Goal: Task Accomplishment & Management: Manage account settings

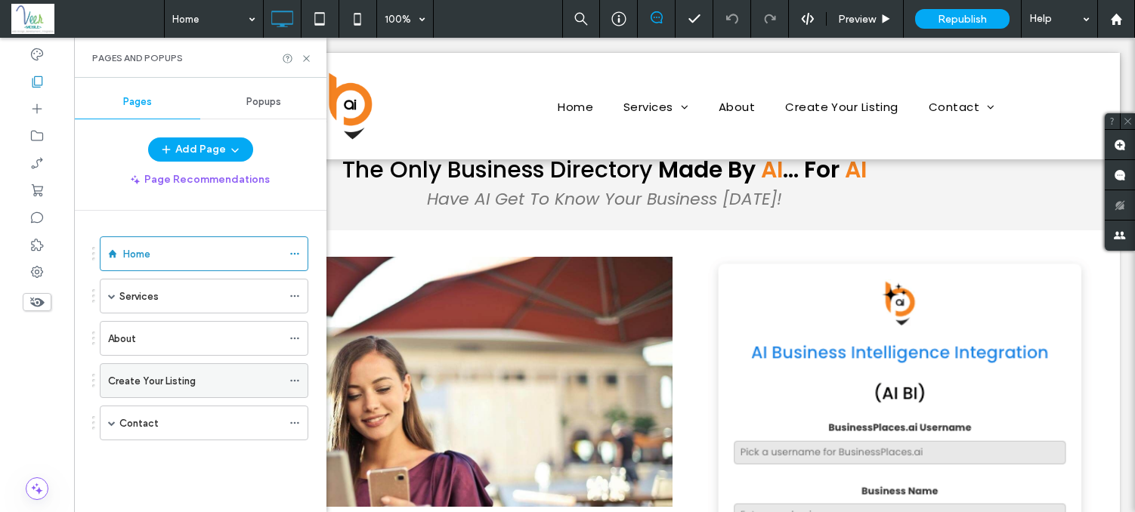
click at [186, 385] on label "Create Your Listing" at bounding box center [152, 381] width 88 height 26
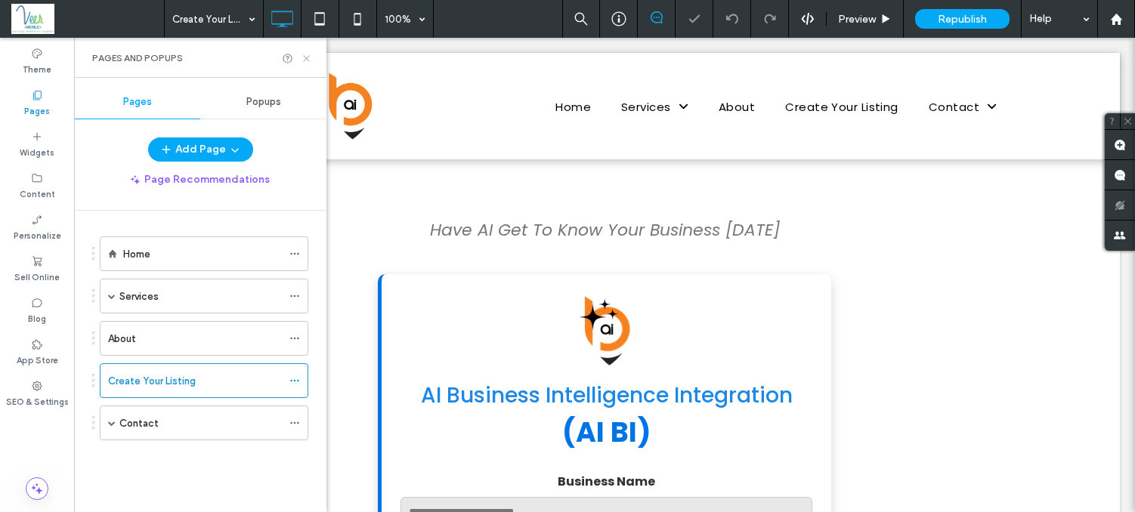
click at [304, 55] on icon at bounding box center [306, 58] width 11 height 11
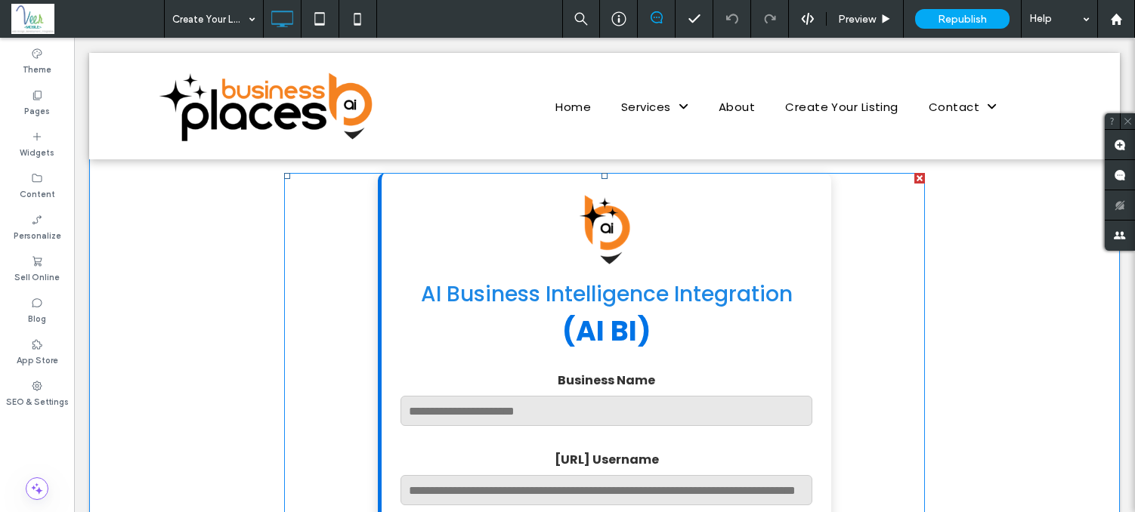
scroll to position [63, 0]
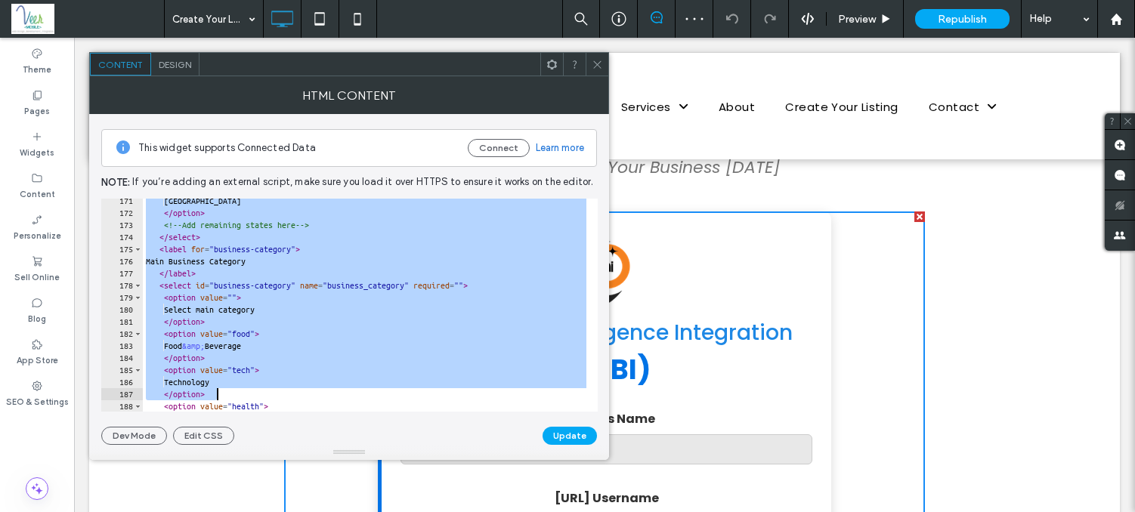
scroll to position [3449, 0]
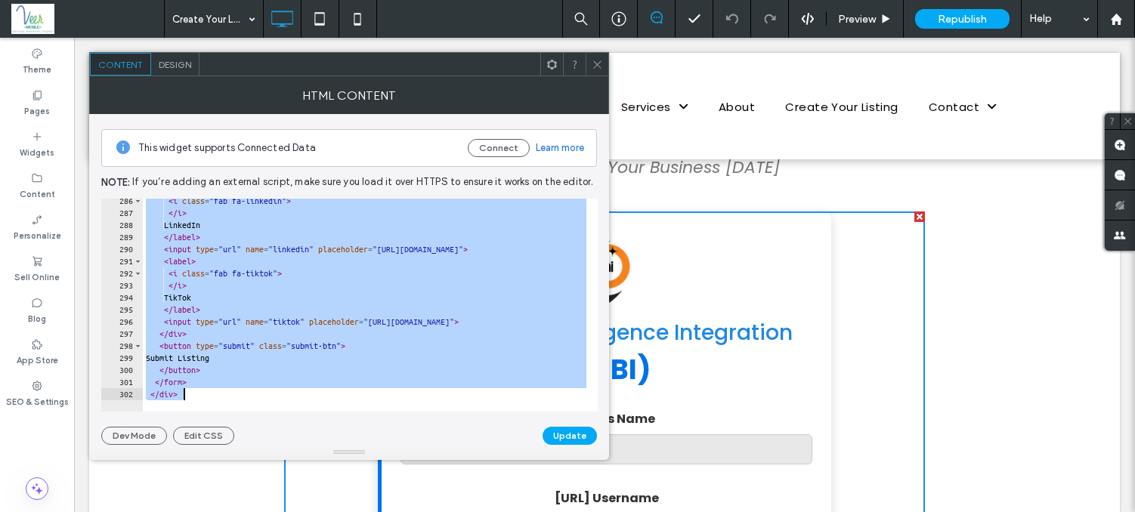
drag, startPoint x: 141, startPoint y: 204, endPoint x: 385, endPoint y: 534, distance: 411.1
click at [385, 512] on html ".wqwq-1{fill:#231f20;} .cls-1q, .cls-2q { fill-rule: evenodd; } .cls-2q { fill:…" at bounding box center [567, 256] width 1135 height 512
type textarea "******* *******"
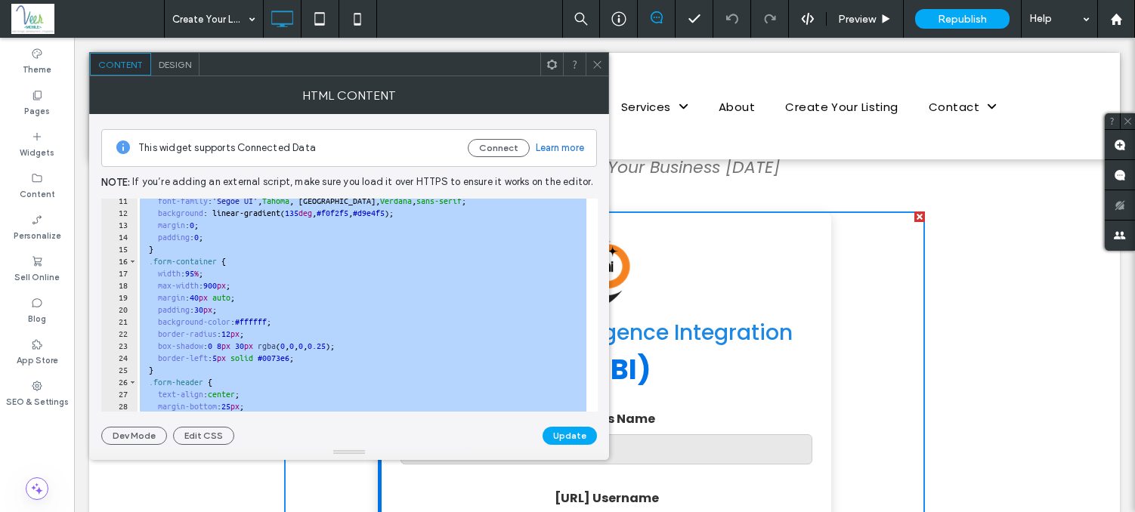
scroll to position [0, 0]
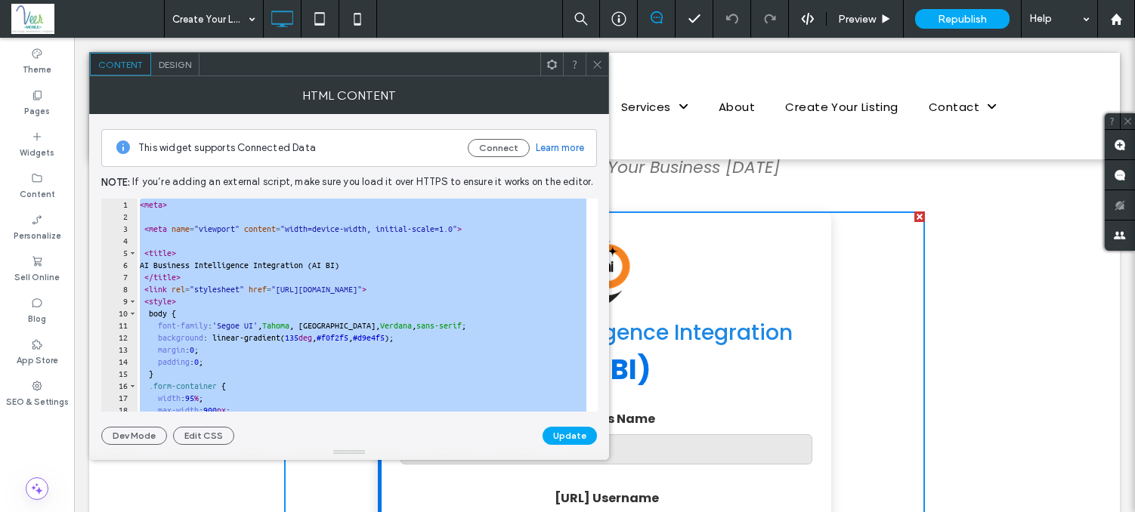
paste textarea "Cursor at row 302"
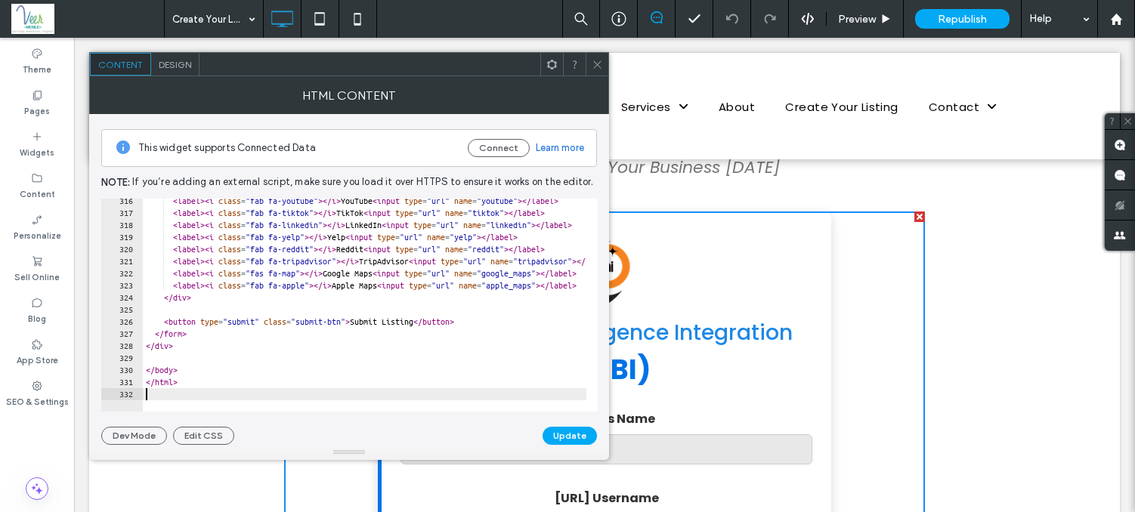
scroll to position [3812, 0]
click at [571, 434] on button "Update" at bounding box center [570, 436] width 54 height 18
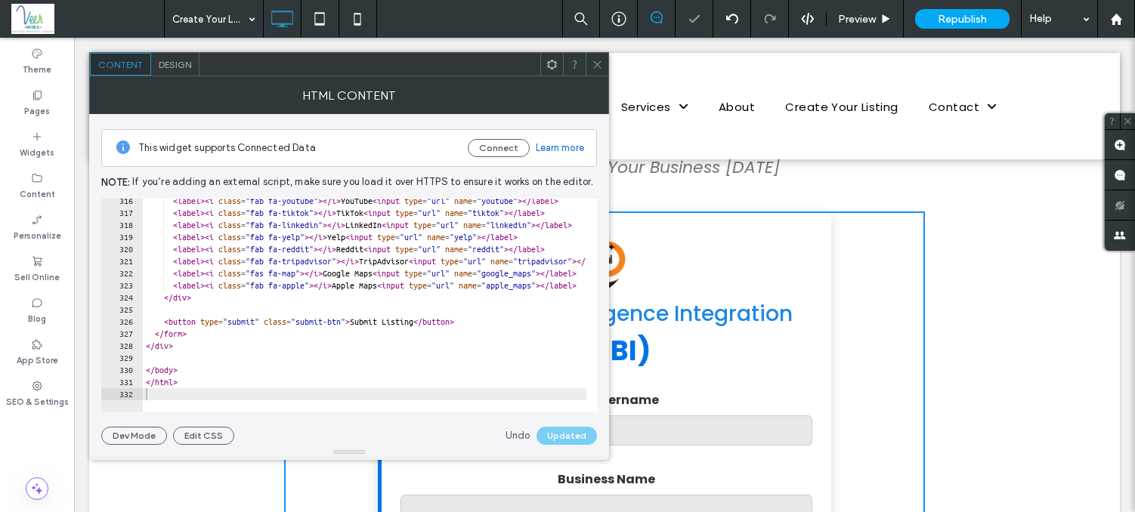
click at [600, 61] on icon at bounding box center [597, 64] width 11 height 11
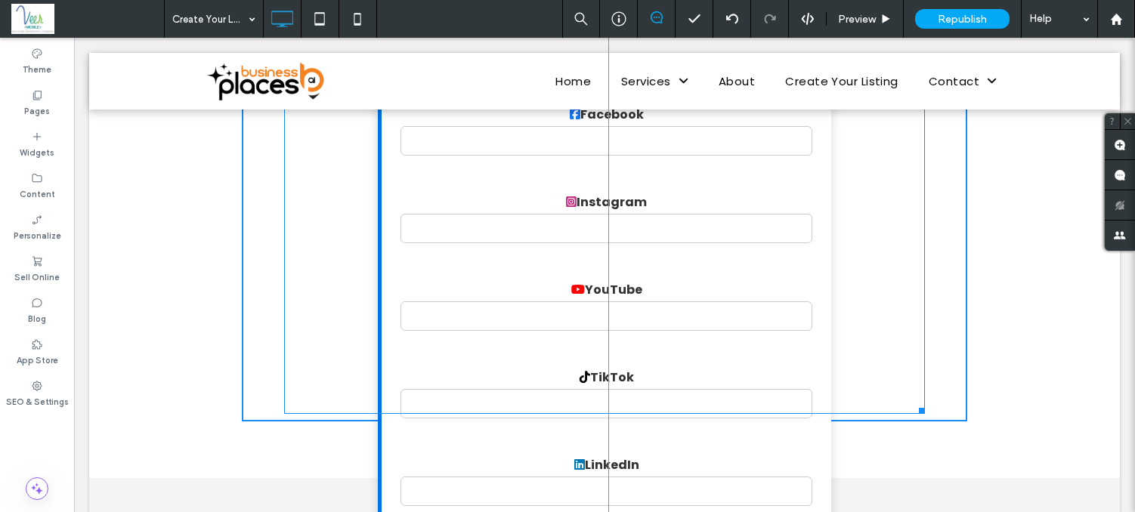
scroll to position [0, 0]
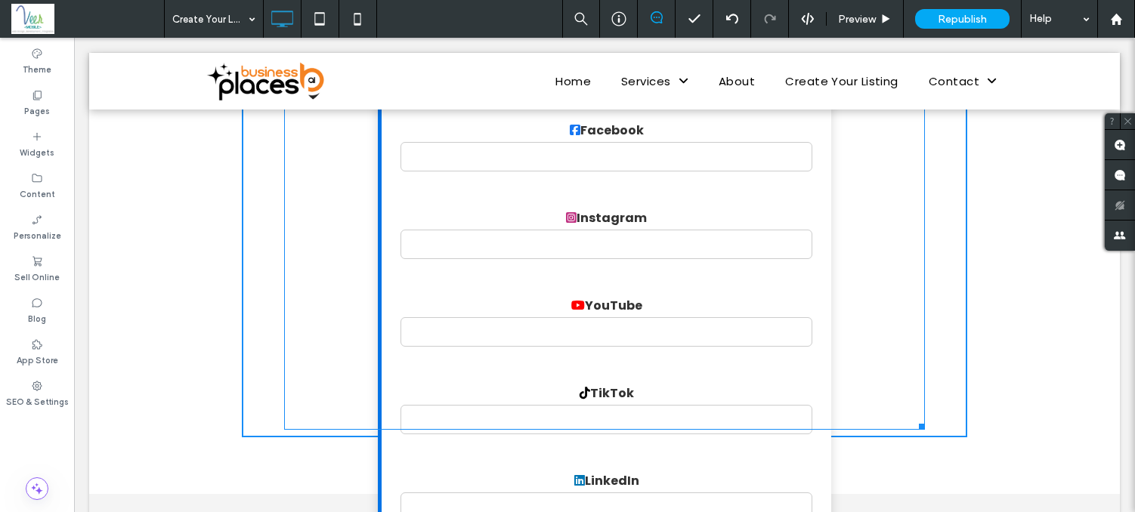
drag, startPoint x: 901, startPoint y: 308, endPoint x: 969, endPoint y: 469, distance: 174.7
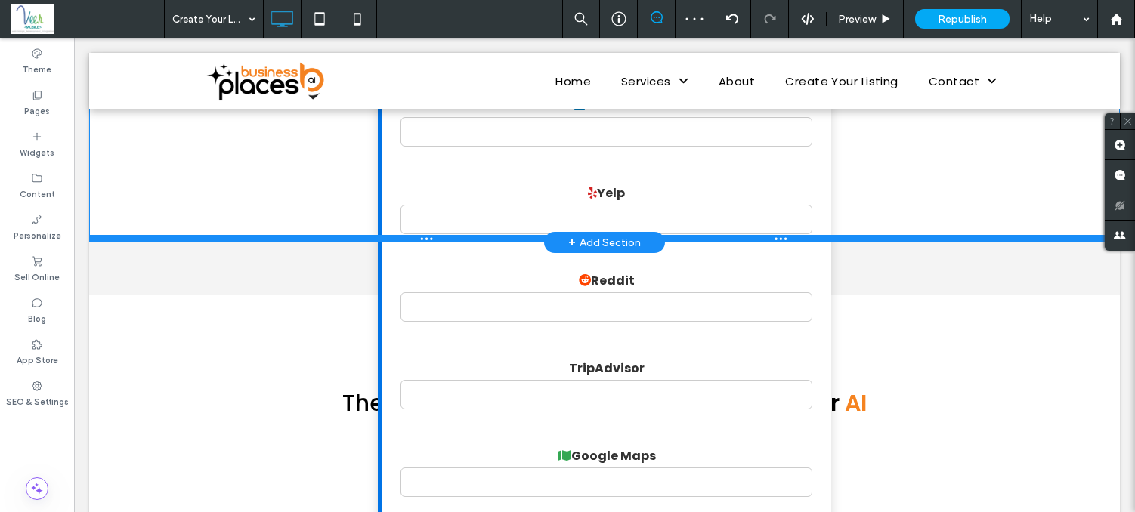
scroll to position [2402, 0]
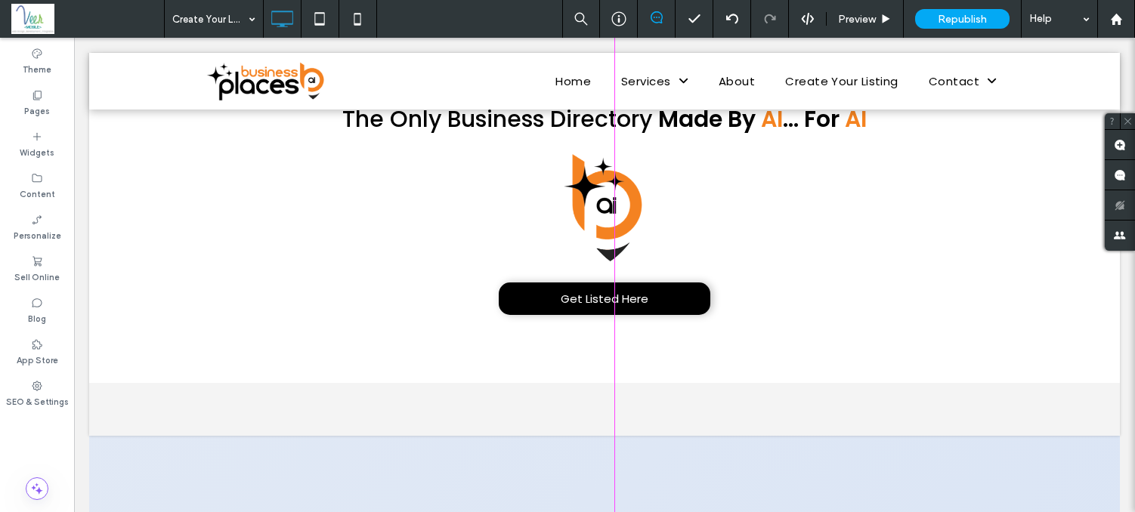
drag, startPoint x: 902, startPoint y: 180, endPoint x: 935, endPoint y: 564, distance: 386.0
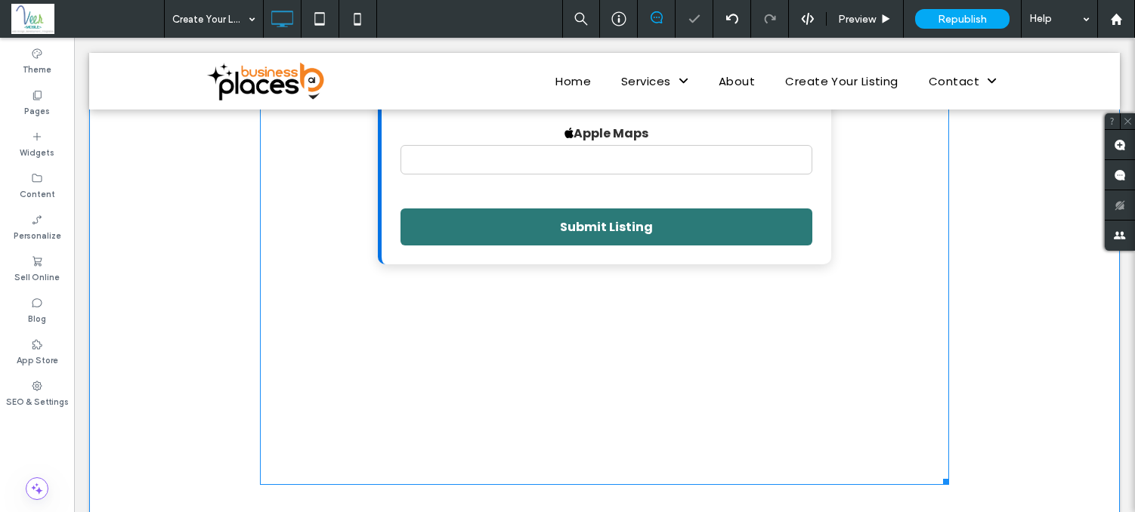
scroll to position [2843, 0]
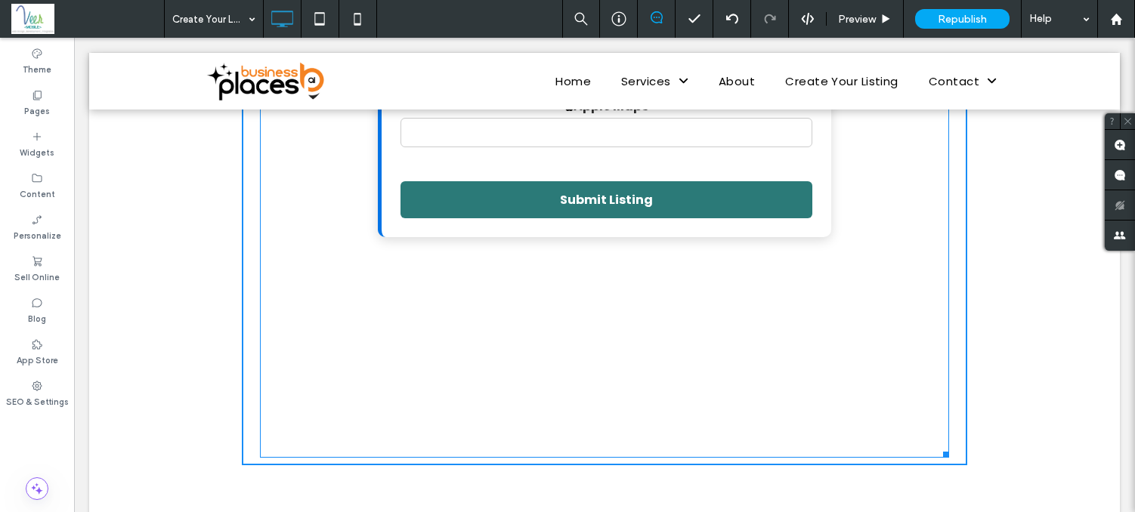
drag, startPoint x: 939, startPoint y: 453, endPoint x: 883, endPoint y: 389, distance: 85.7
click at [938, 447] on div at bounding box center [943, 452] width 11 height 11
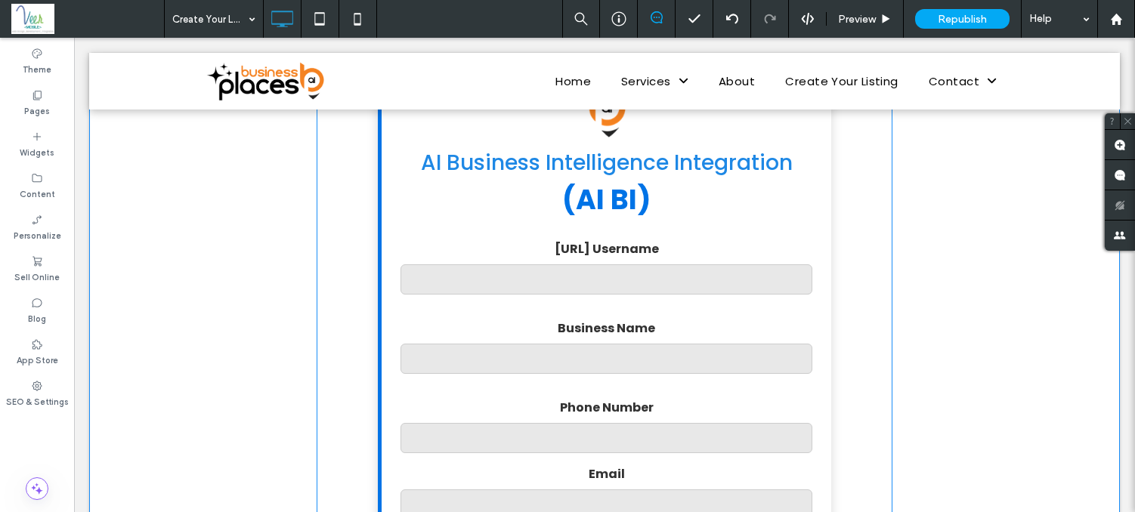
scroll to position [156, 0]
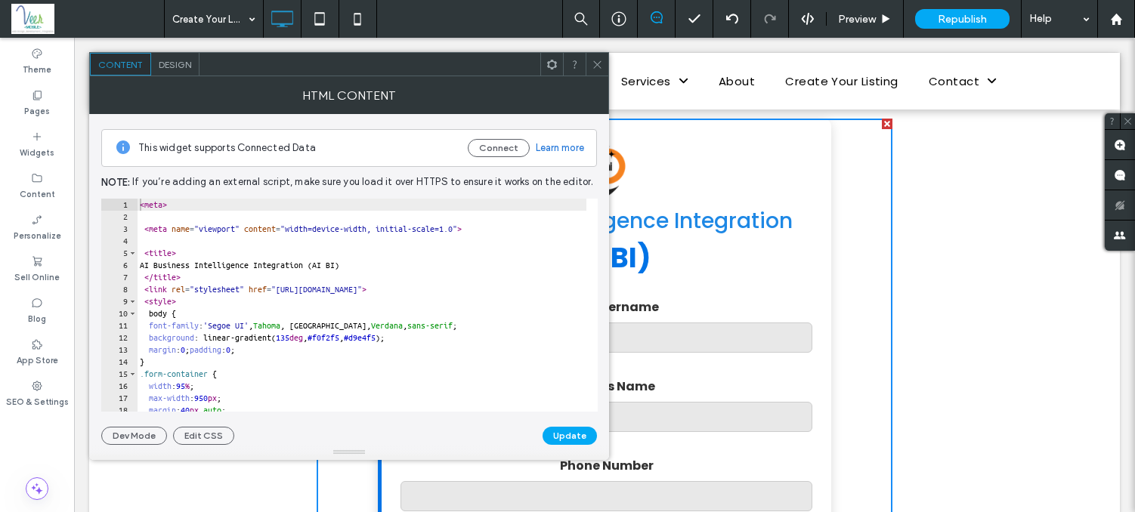
click at [602, 66] on div at bounding box center [597, 64] width 23 height 23
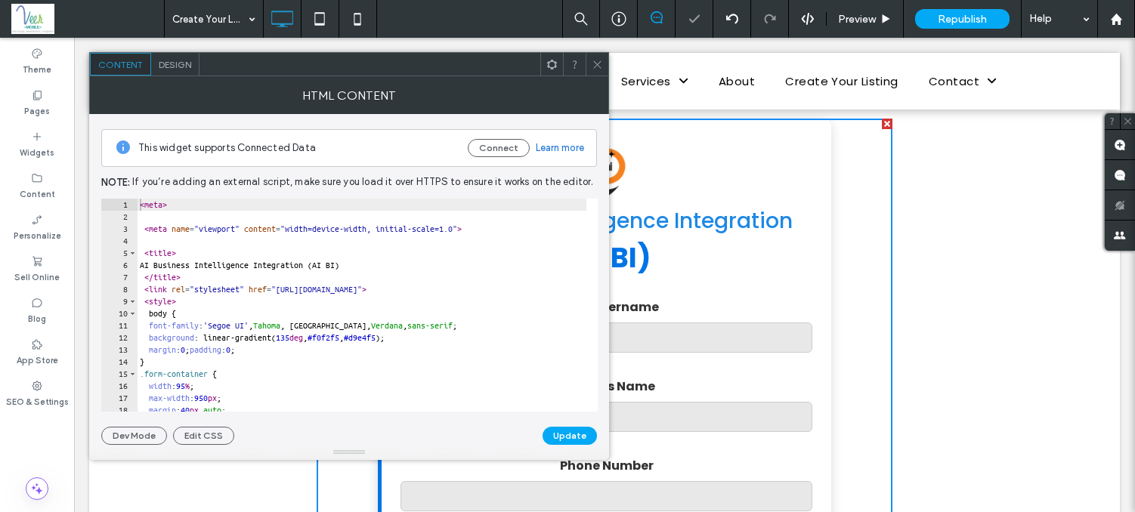
click at [660, 308] on label "[URL] Username" at bounding box center [606, 307] width 412 height 19
click at [596, 73] on span at bounding box center [597, 64] width 11 height 23
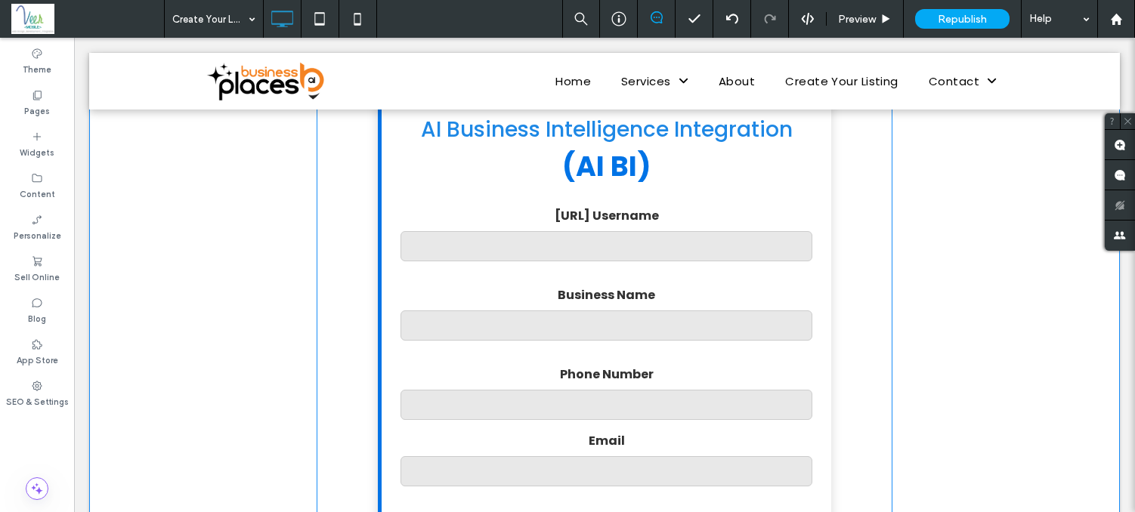
scroll to position [243, 0]
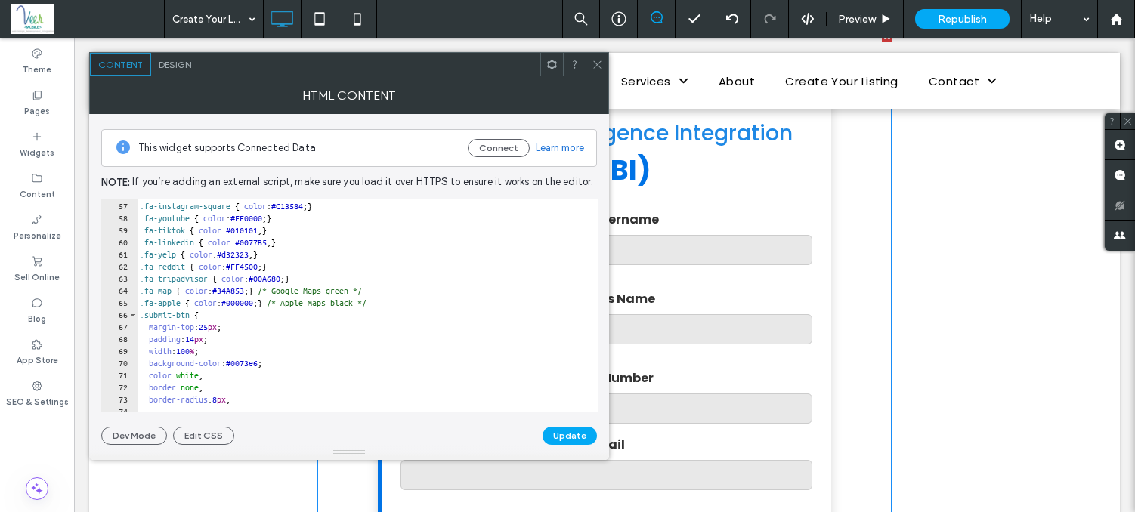
scroll to position [332, 0]
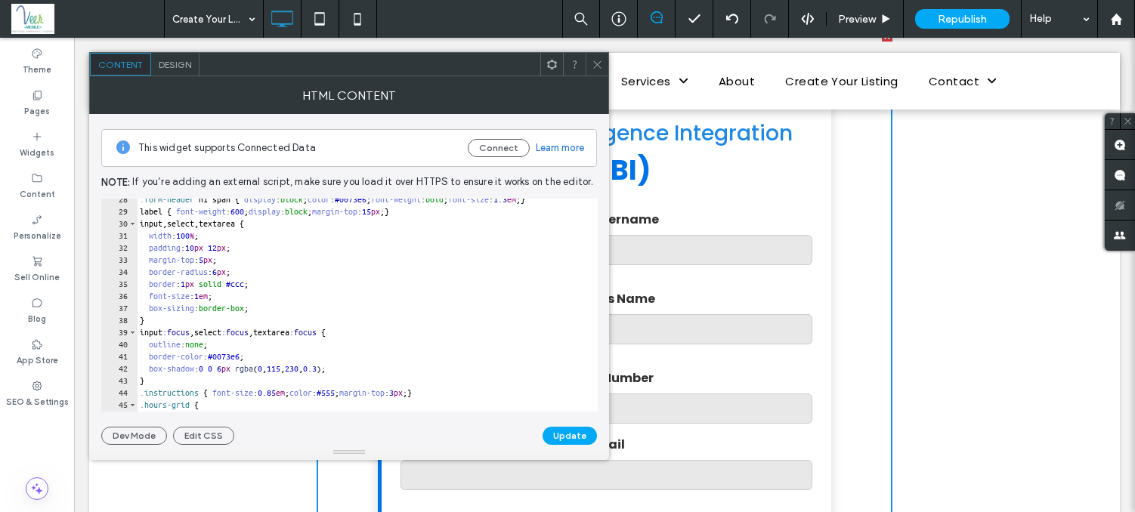
click at [592, 69] on icon at bounding box center [597, 64] width 11 height 11
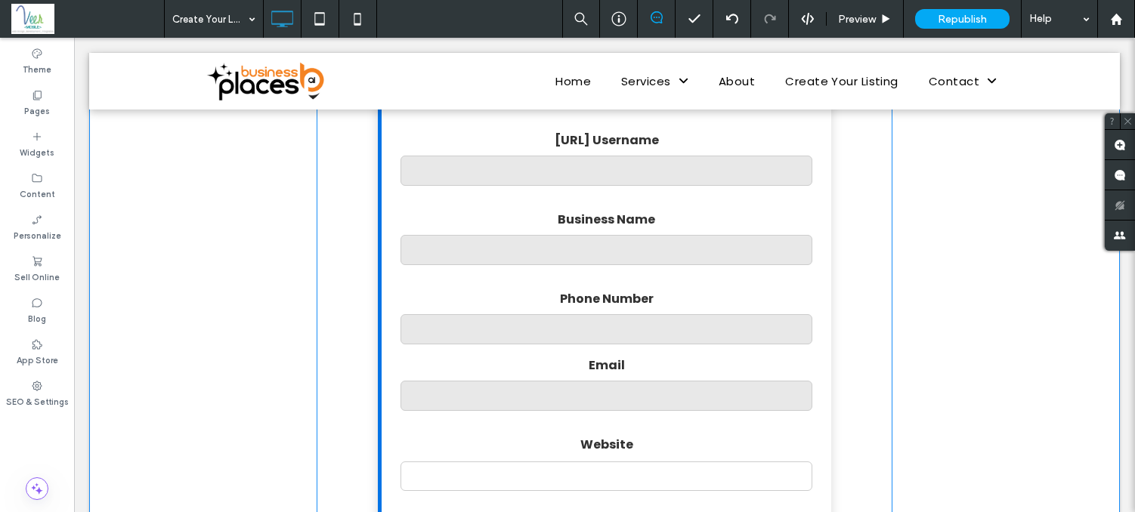
scroll to position [293, 0]
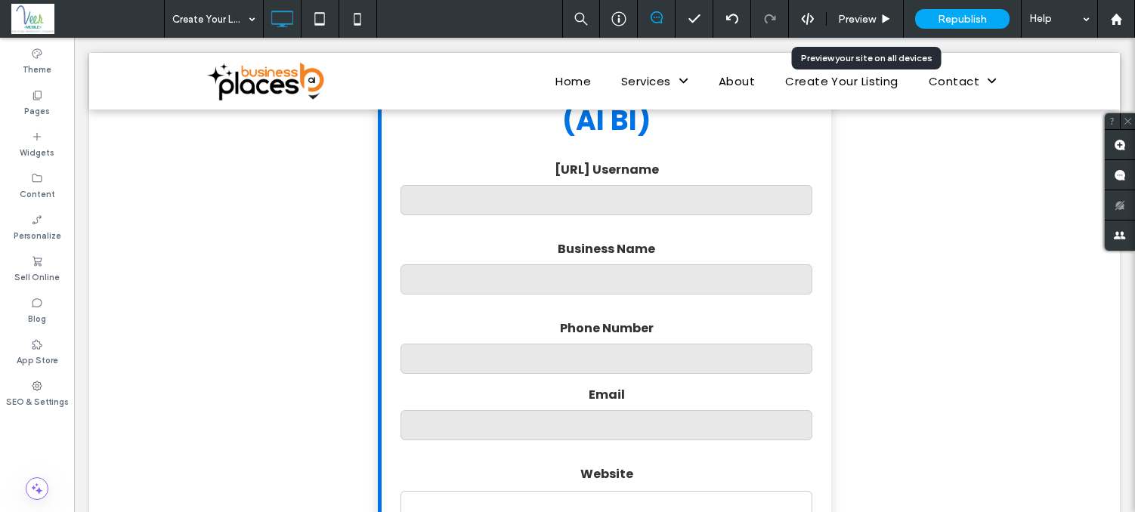
click at [865, 20] on span "Preview" at bounding box center [857, 19] width 38 height 13
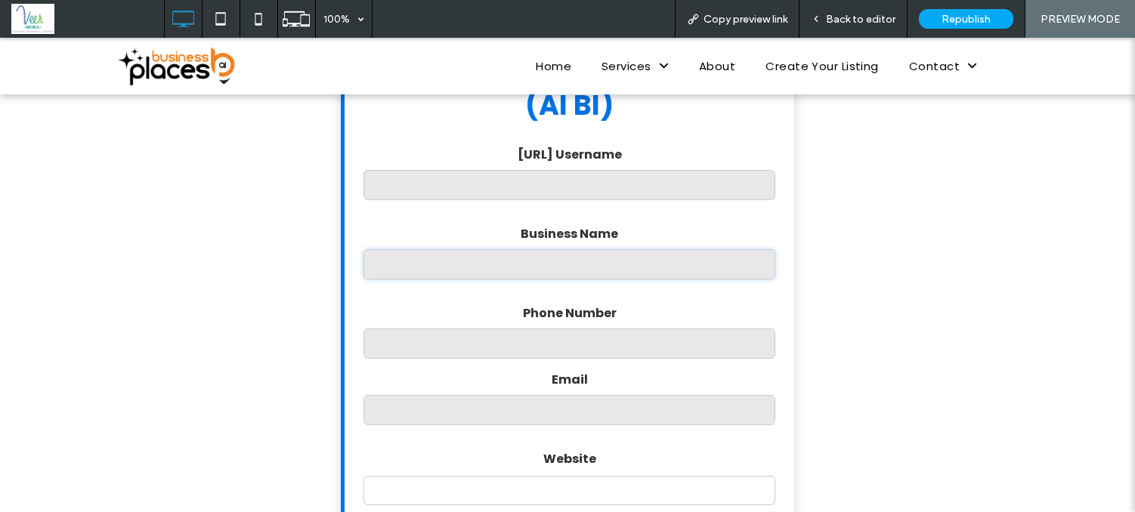
click at [561, 268] on input "Business Name" at bounding box center [569, 264] width 412 height 30
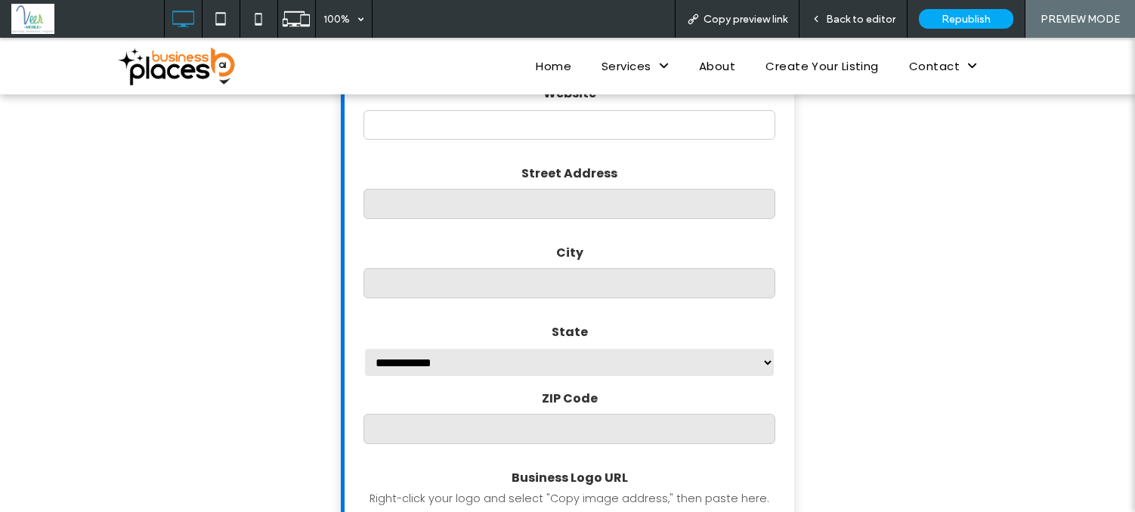
scroll to position [790, 0]
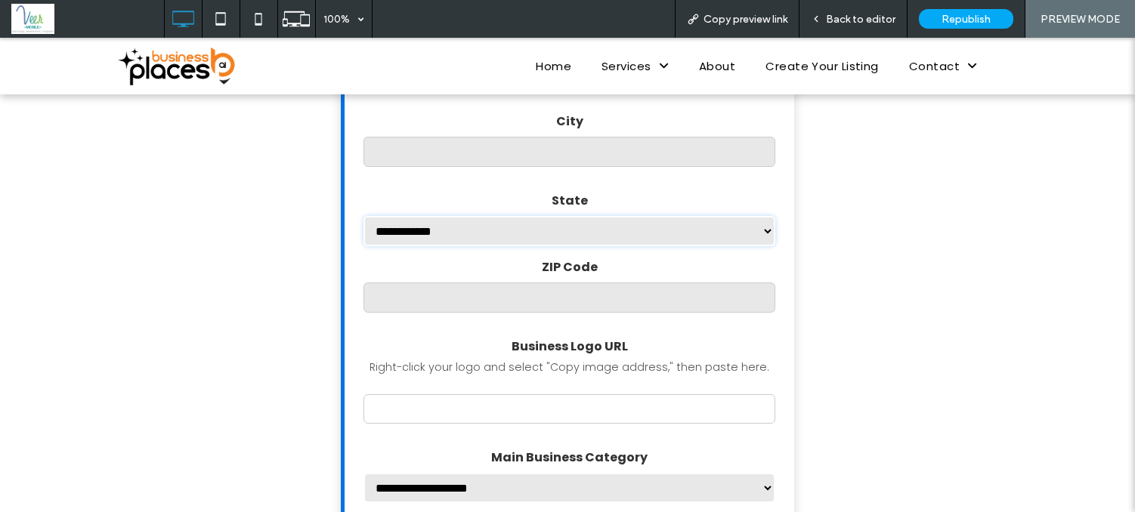
click at [574, 223] on select "**********" at bounding box center [569, 231] width 412 height 30
click at [502, 237] on select "**********" at bounding box center [569, 231] width 412 height 30
click at [499, 360] on div "Right-click your logo and select "Copy image address," then paste here." at bounding box center [569, 368] width 412 height 16
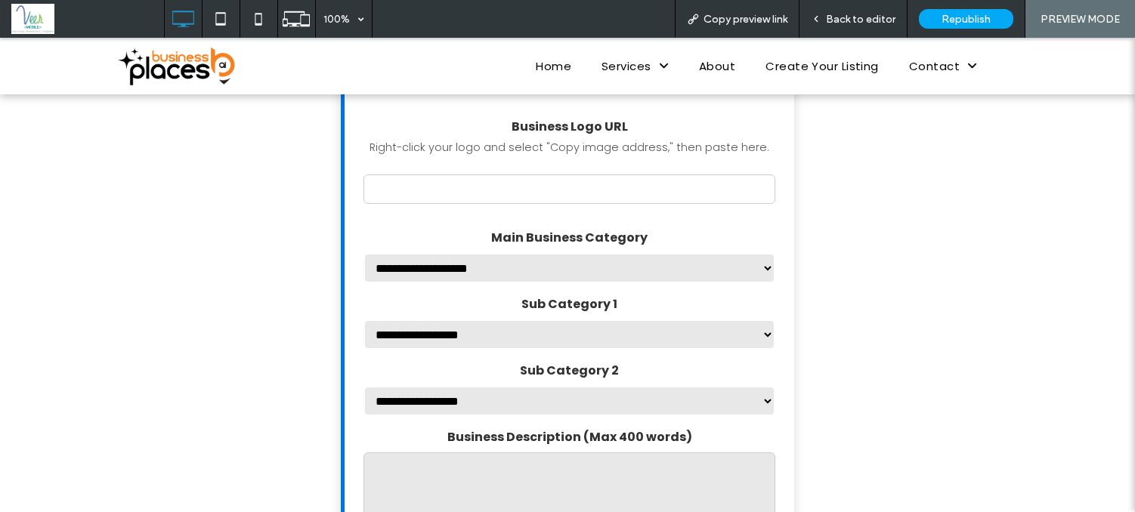
scroll to position [1031, 0]
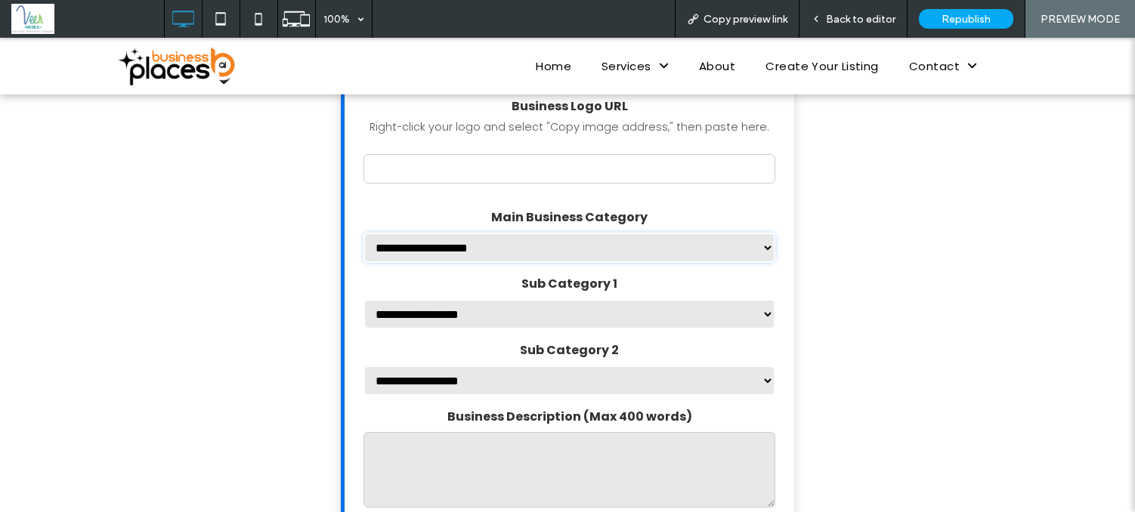
click at [512, 259] on select "**********" at bounding box center [569, 248] width 412 height 30
click at [478, 314] on select "**********" at bounding box center [569, 314] width 412 height 30
click at [457, 388] on select "**********" at bounding box center [569, 381] width 412 height 30
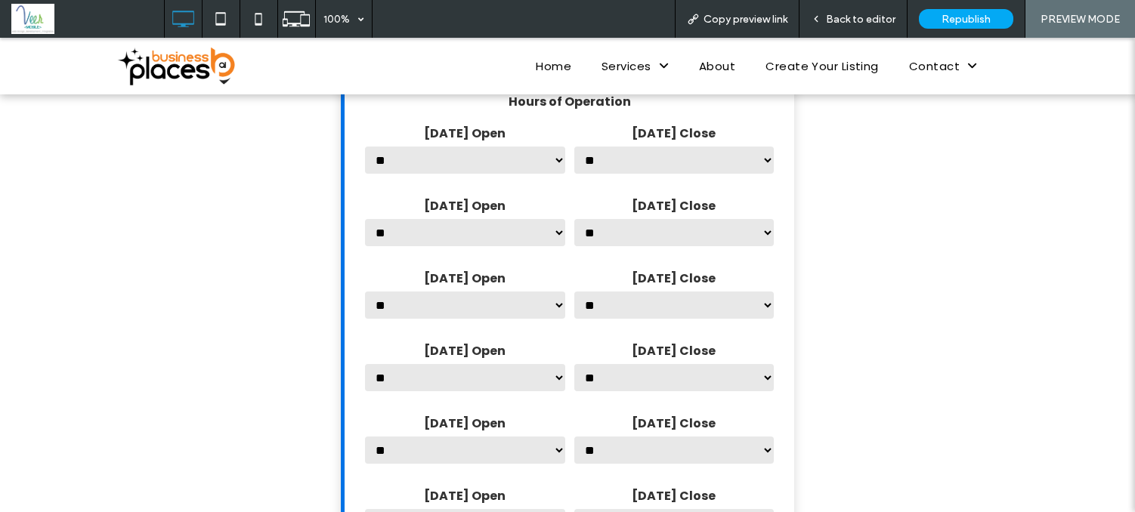
scroll to position [1495, 0]
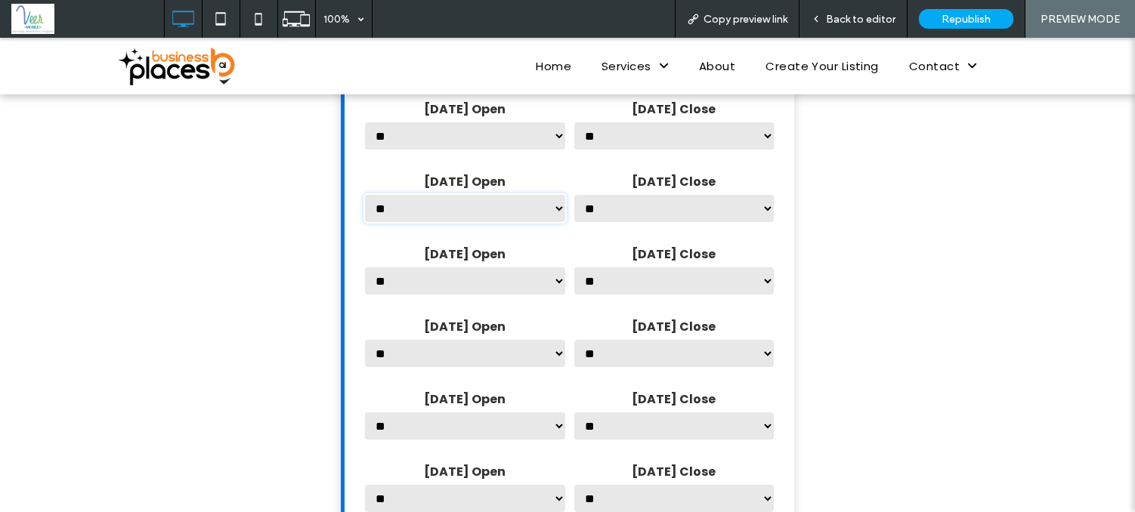
click at [495, 209] on select "** ****** **** **** ***** ***** *****" at bounding box center [464, 208] width 203 height 30
click at [665, 196] on select "** ****** **** **** **** **** ****" at bounding box center [674, 208] width 203 height 30
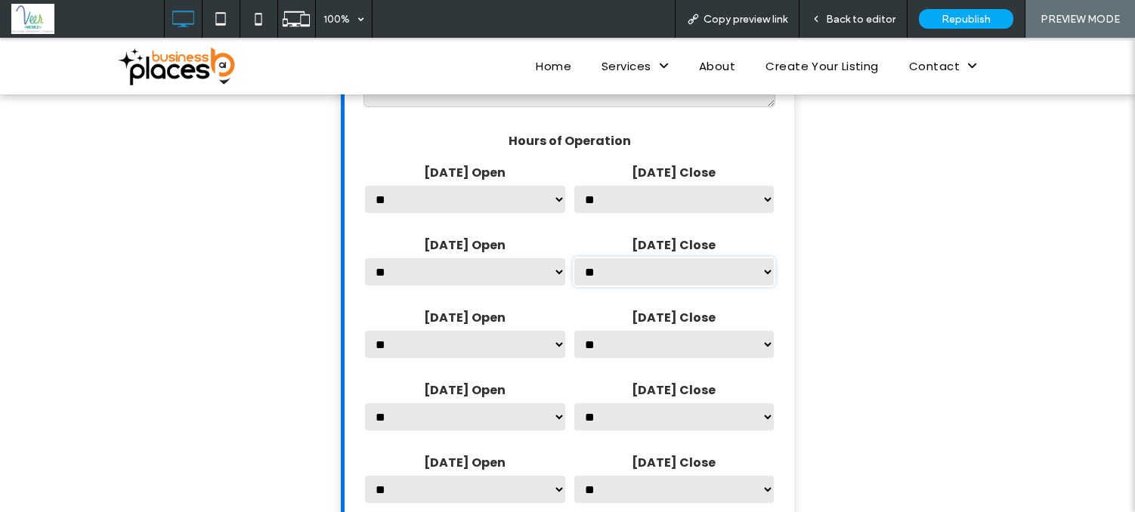
scroll to position [1814, 0]
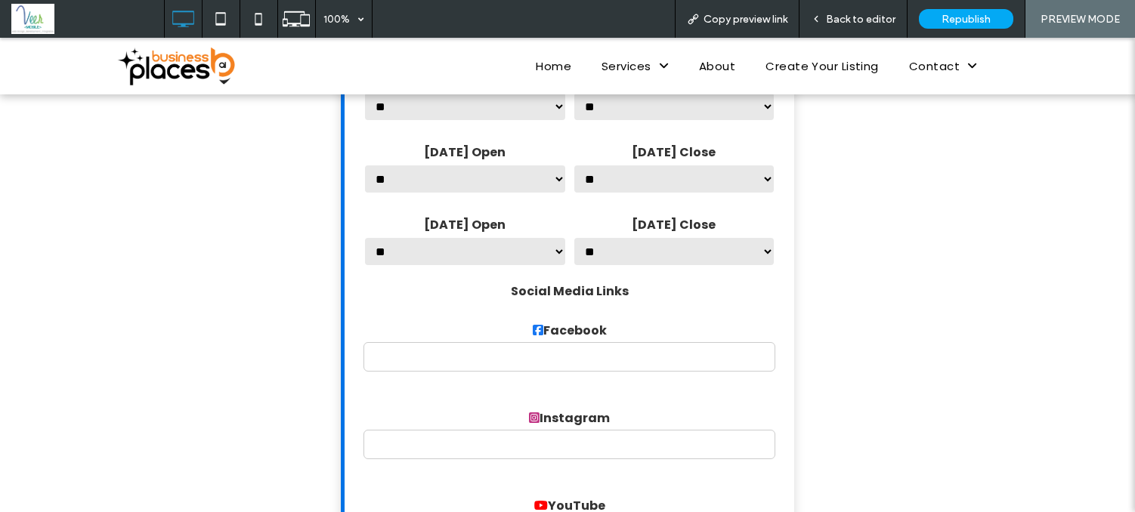
click at [476, 249] on select "** ****** **** **** ***** ***** *****" at bounding box center [464, 252] width 203 height 30
click at [497, 171] on select "** ****** **** **** ***** ***** *****" at bounding box center [464, 179] width 203 height 30
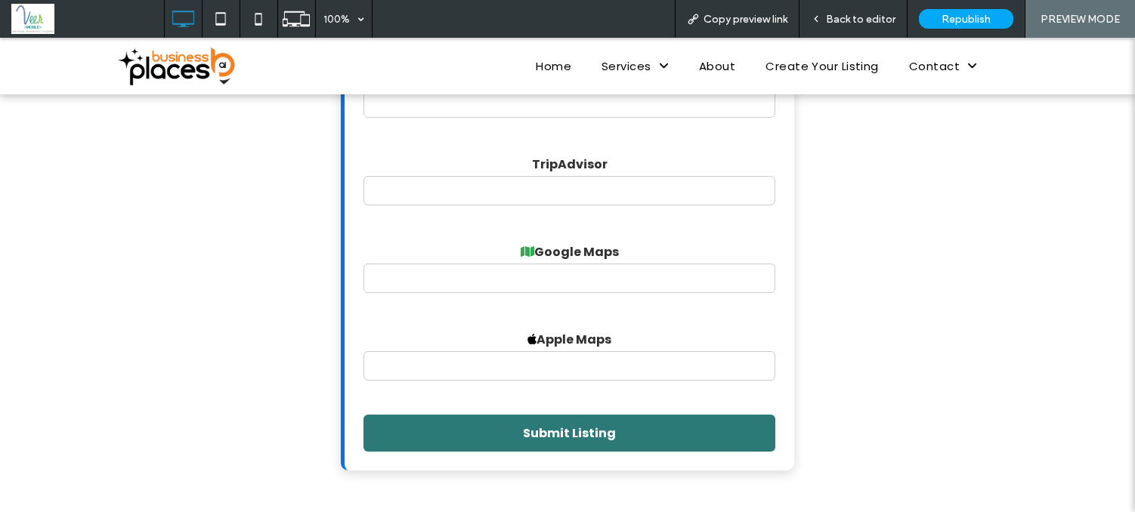
scroll to position [2599, 0]
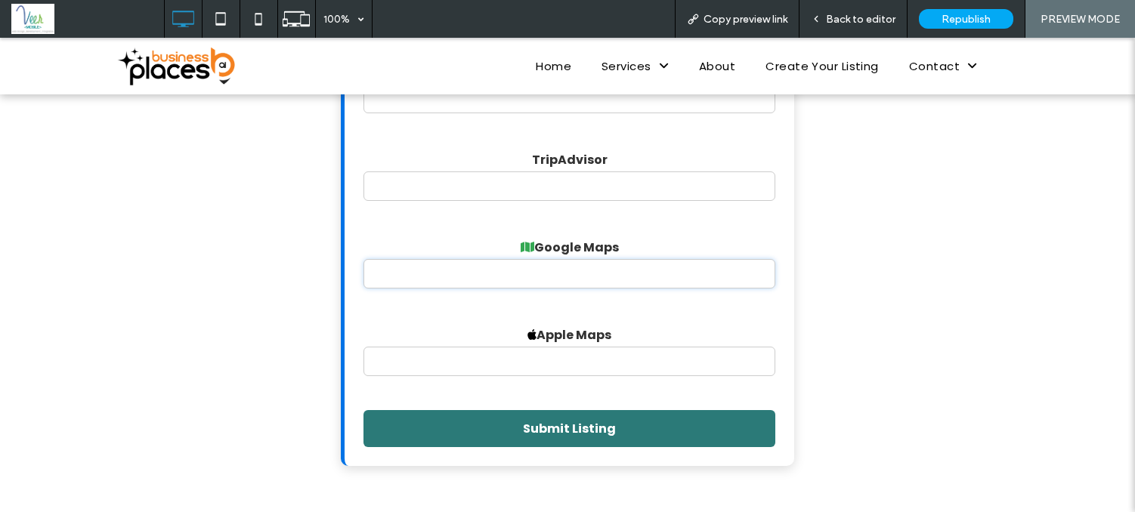
click at [533, 289] on input "Google Maps" at bounding box center [569, 273] width 412 height 29
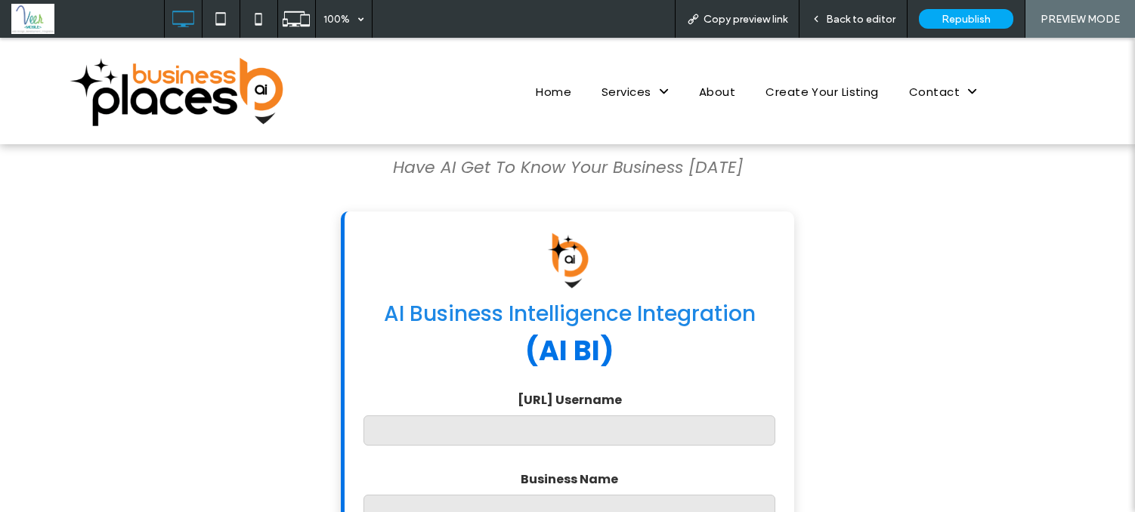
scroll to position [0, 0]
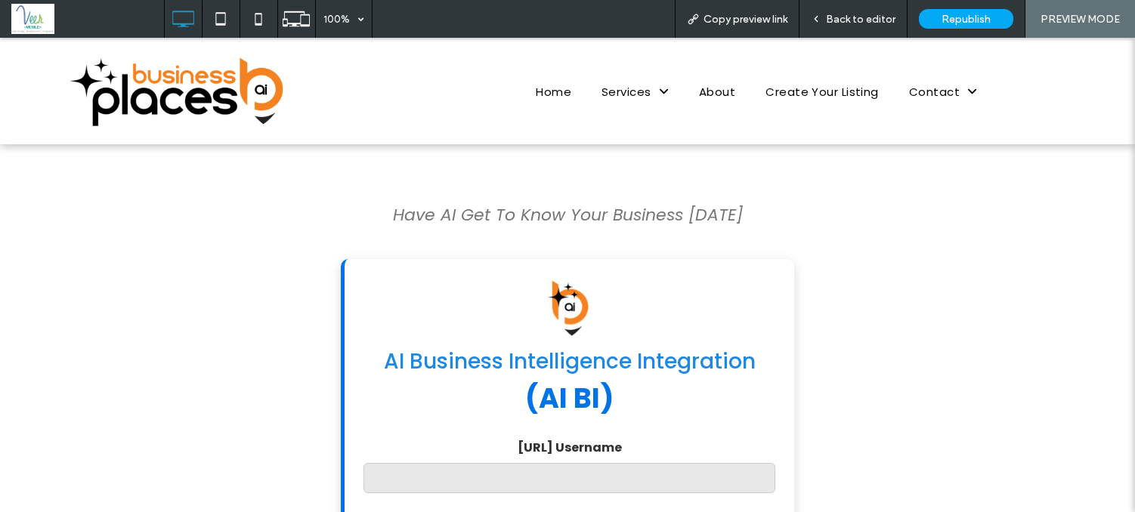
drag, startPoint x: 663, startPoint y: 443, endPoint x: 449, endPoint y: 436, distance: 213.9
copy label "[URL] Username"
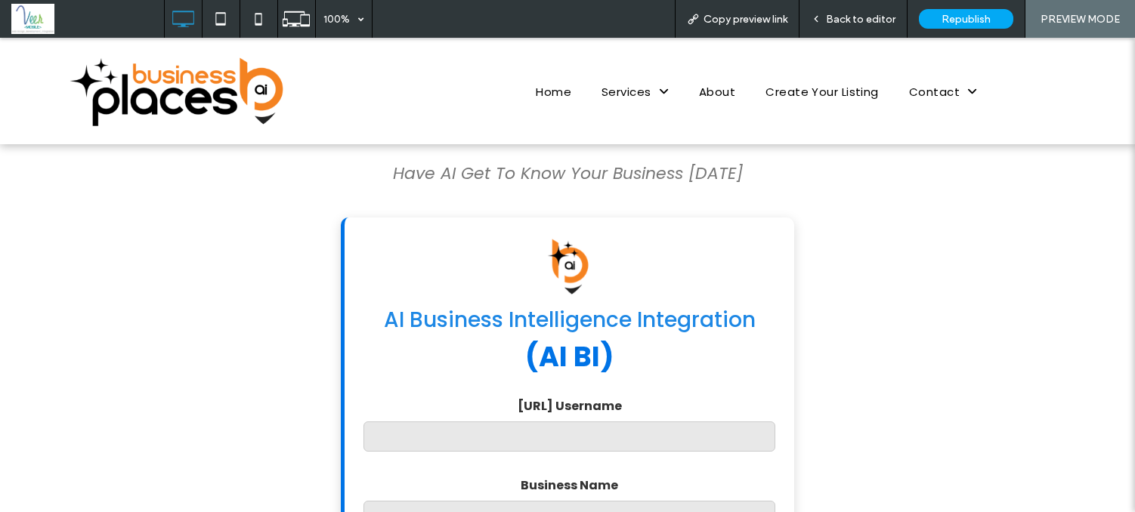
scroll to position [45, 0]
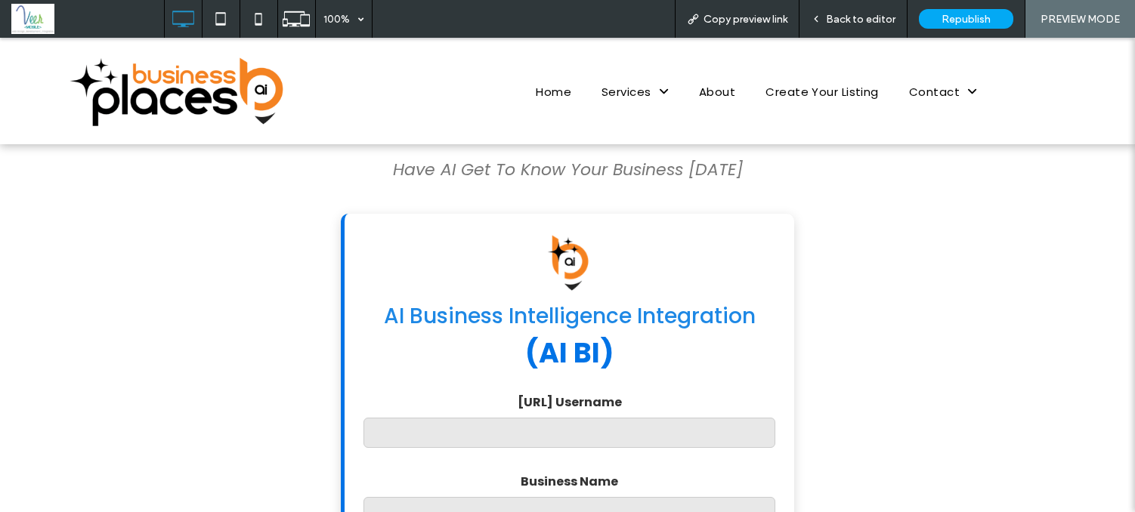
click at [604, 404] on label "[URL] Username" at bounding box center [569, 402] width 412 height 19
click at [604, 418] on input "[URL] Username" at bounding box center [569, 433] width 412 height 30
click at [604, 402] on label "[URL] Username" at bounding box center [569, 402] width 412 height 19
click at [604, 418] on input "[URL] Username" at bounding box center [569, 433] width 412 height 30
click at [604, 402] on label "[URL] Username" at bounding box center [569, 402] width 412 height 19
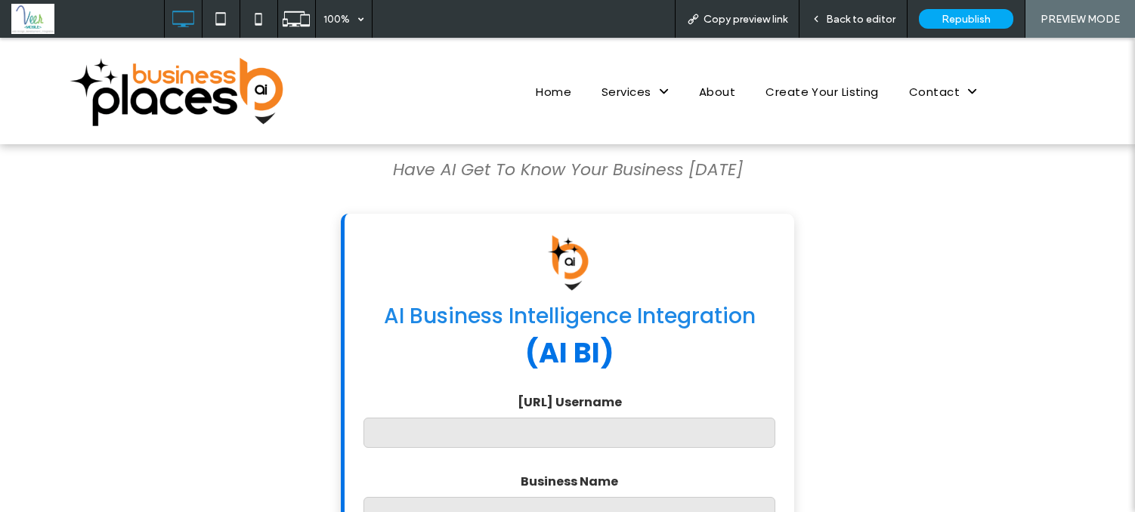
click at [604, 418] on input "[URL] Username" at bounding box center [569, 433] width 412 height 30
click at [604, 402] on label "[URL] Username" at bounding box center [569, 402] width 412 height 19
click at [604, 418] on input "[URL] Username" at bounding box center [569, 433] width 412 height 30
click at [604, 402] on label "[URL] Username" at bounding box center [569, 402] width 412 height 19
click at [604, 418] on input "[URL] Username" at bounding box center [569, 433] width 412 height 30
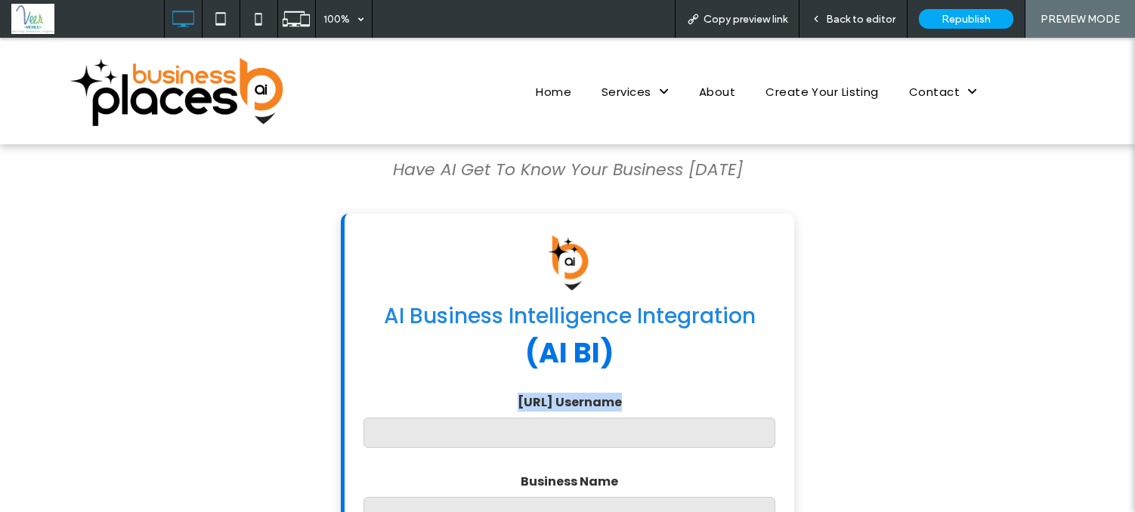
copy label "[URL] Username"
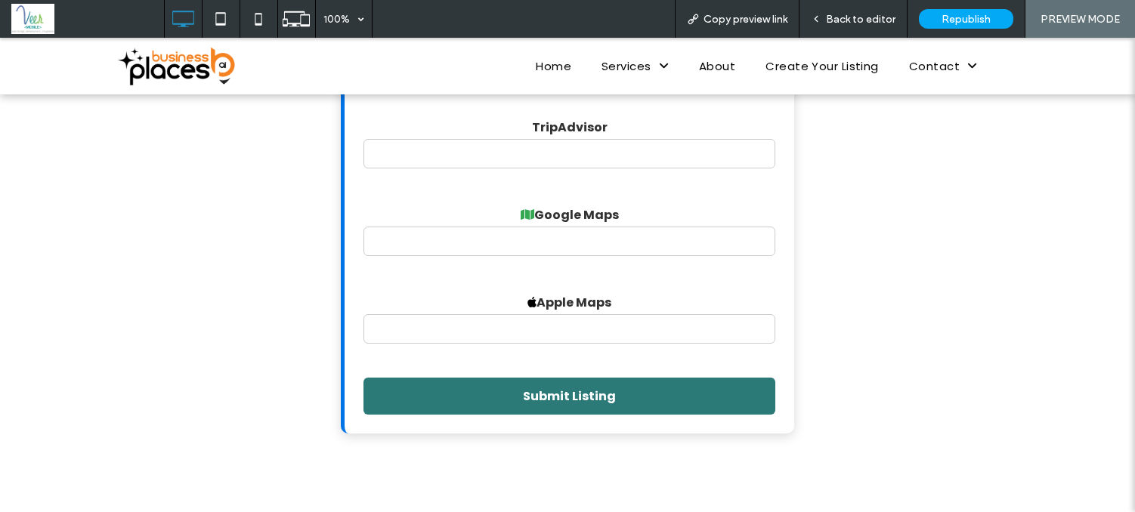
scroll to position [2630, 0]
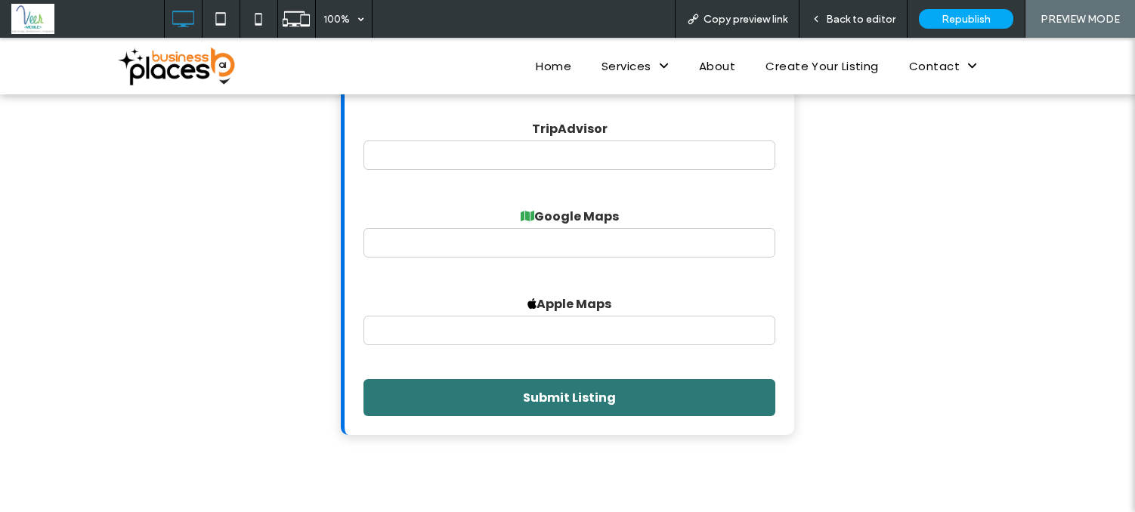
click at [561, 185] on label "TripAdvisor" at bounding box center [569, 152] width 412 height 66
click at [561, 170] on input "TripAdvisor" at bounding box center [569, 155] width 412 height 29
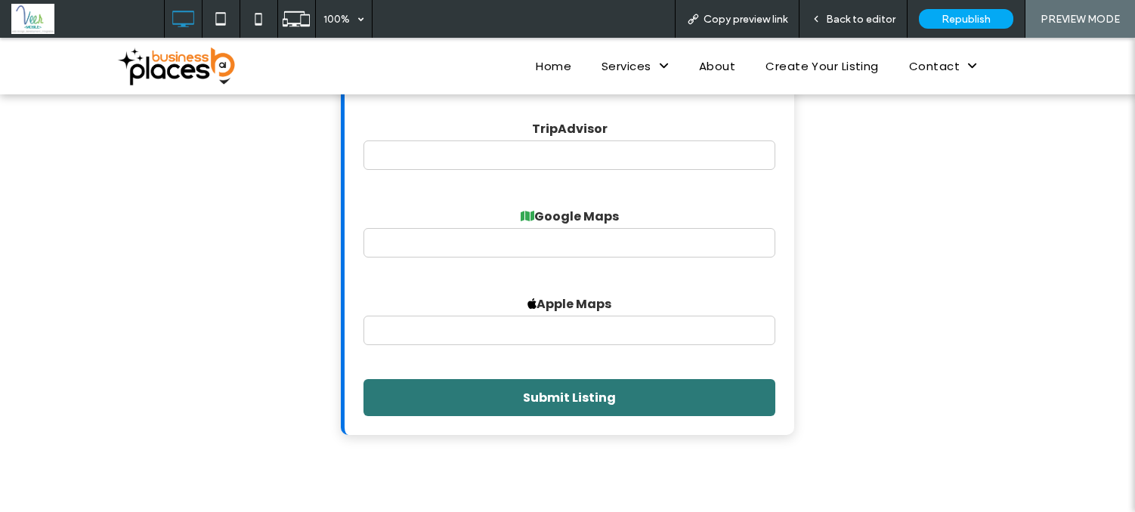
click at [840, 20] on span "Back to editor" at bounding box center [861, 19] width 70 height 13
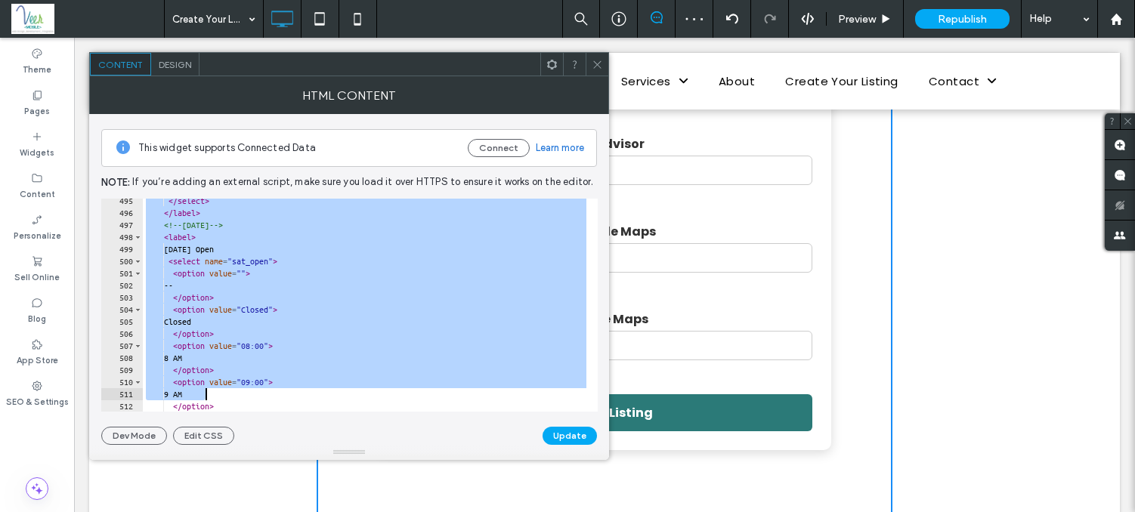
scroll to position [7947, 0]
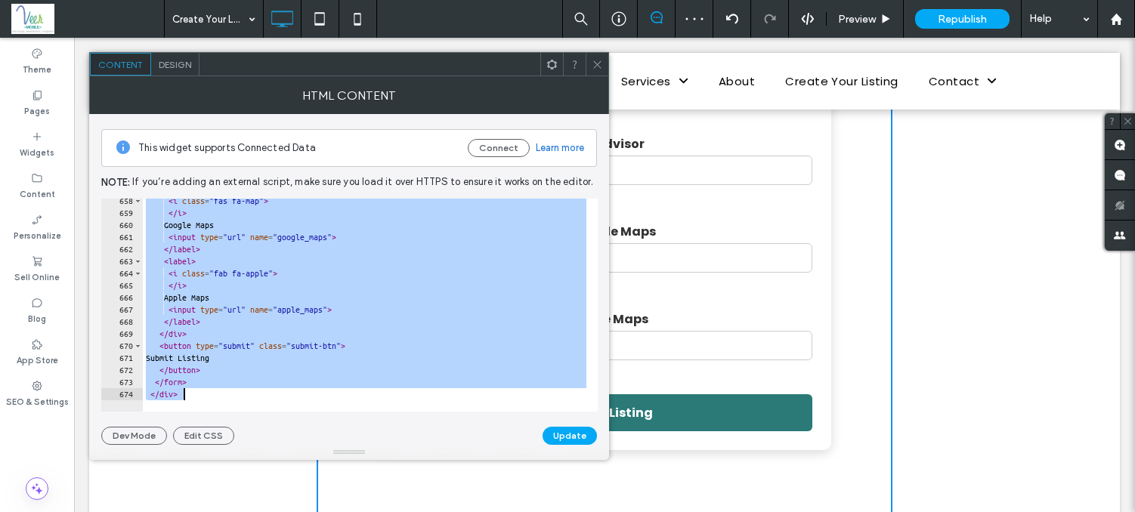
drag, startPoint x: 140, startPoint y: 203, endPoint x: 570, endPoint y: 651, distance: 620.5
click at [570, 512] on html ".wqwq-1{fill:#231f20;} .cls-1q, .cls-2q { fill-rule: evenodd; } .cls-2q { fill:…" at bounding box center [567, 256] width 1135 height 512
type textarea "******* *******"
paste textarea "Cursor at row 674"
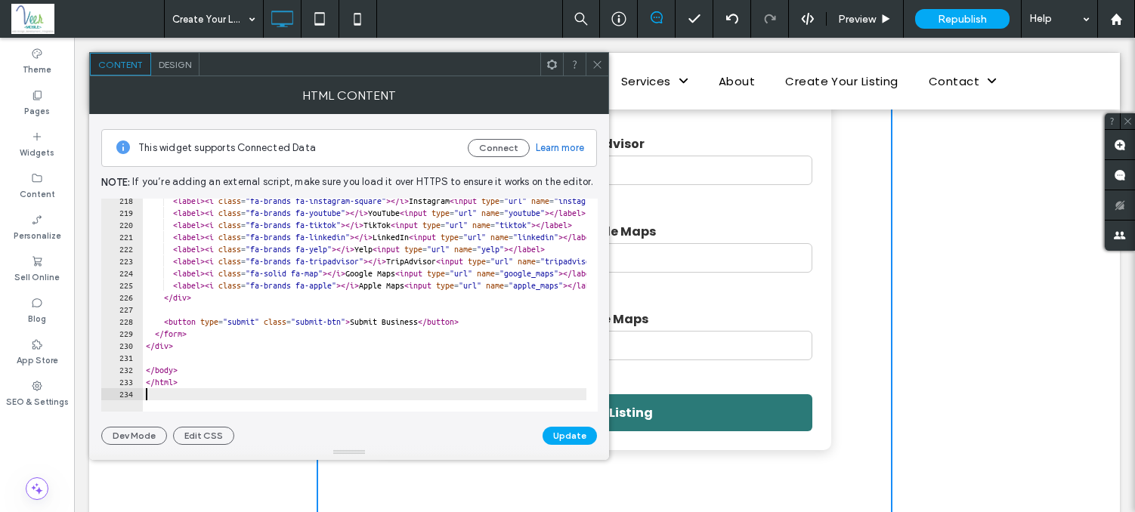
scroll to position [2627, 0]
click at [552, 437] on button "Update" at bounding box center [570, 436] width 54 height 18
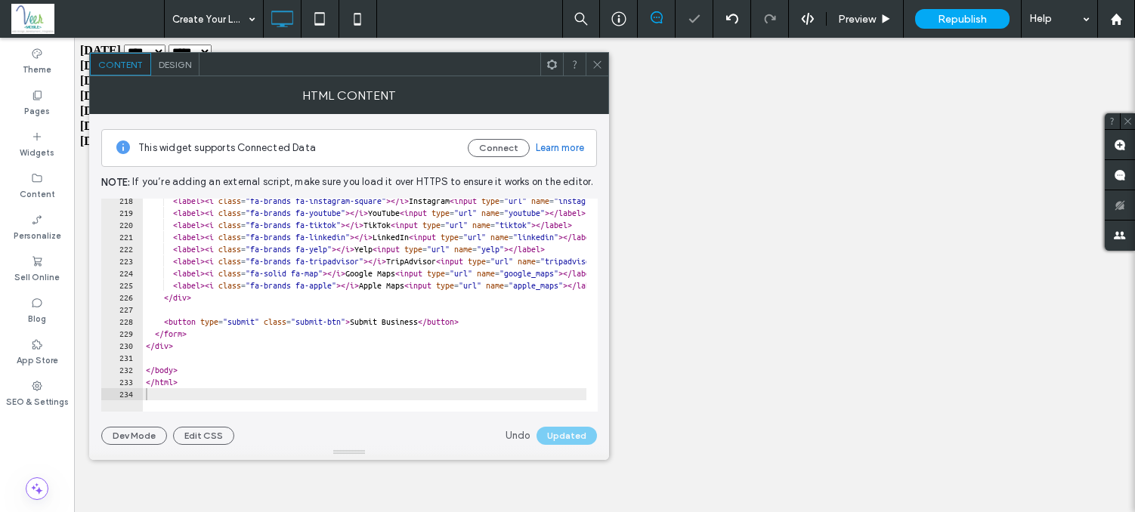
scroll to position [0, 0]
click at [604, 73] on div at bounding box center [597, 64] width 23 height 23
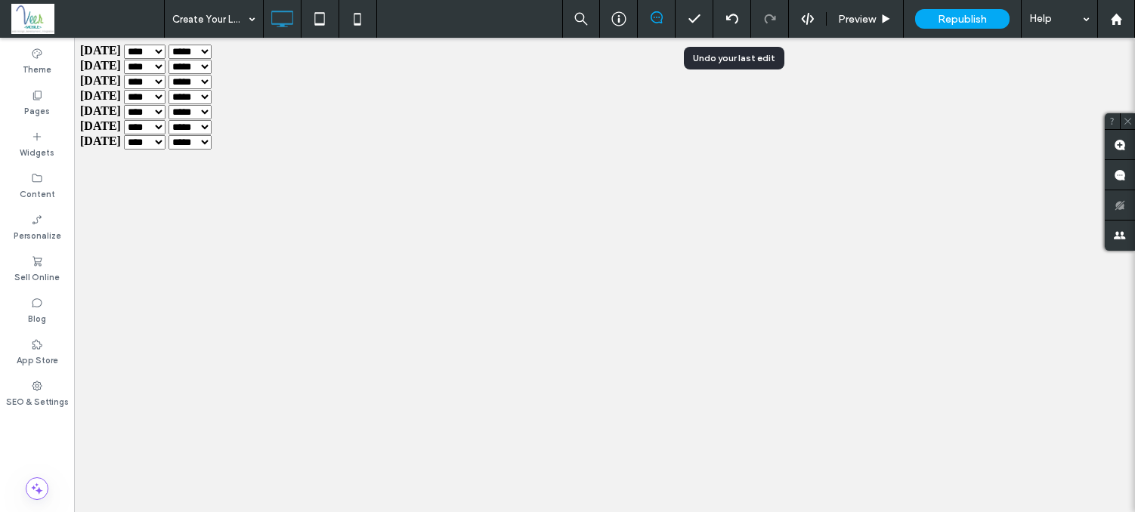
click at [728, 21] on icon at bounding box center [732, 19] width 12 height 12
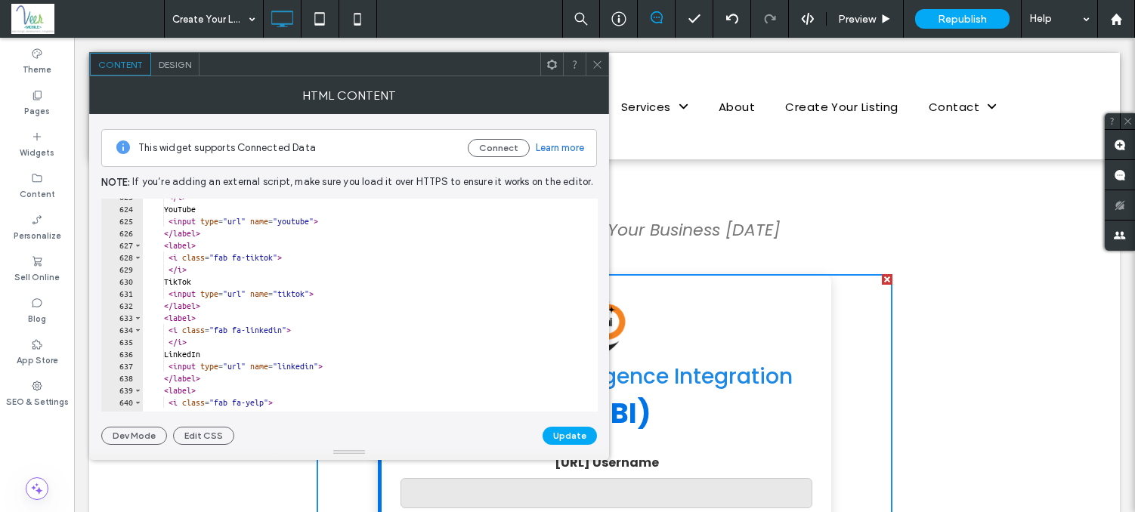
scroll to position [7947, 0]
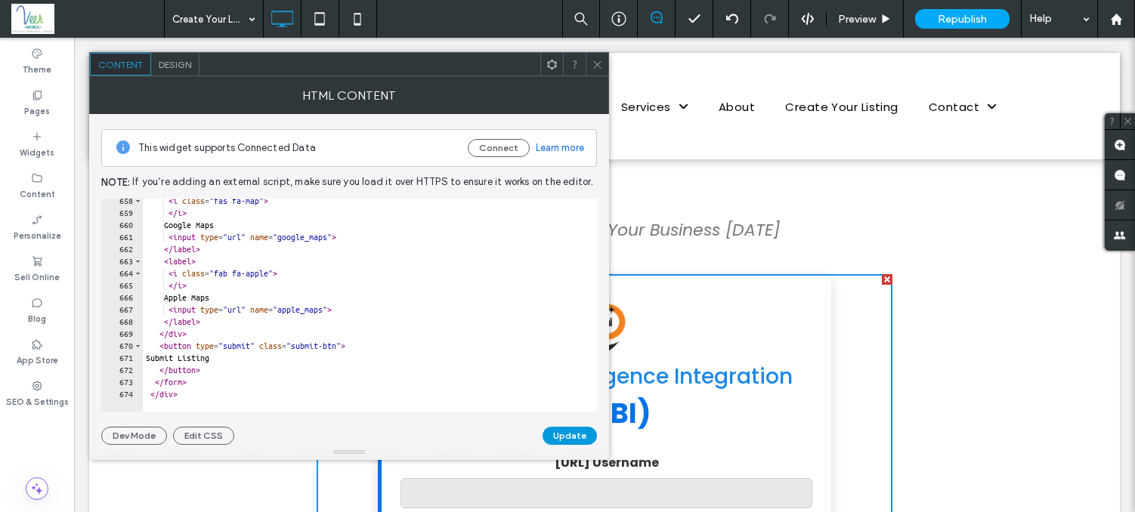
click at [570, 440] on button "Update" at bounding box center [570, 436] width 54 height 18
click at [593, 70] on span at bounding box center [597, 64] width 11 height 23
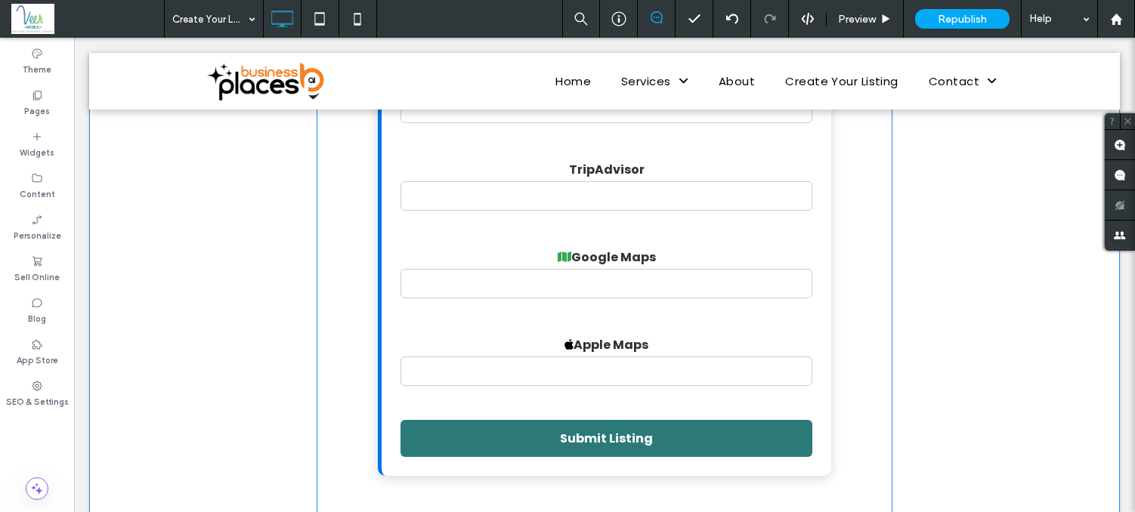
scroll to position [2585, 0]
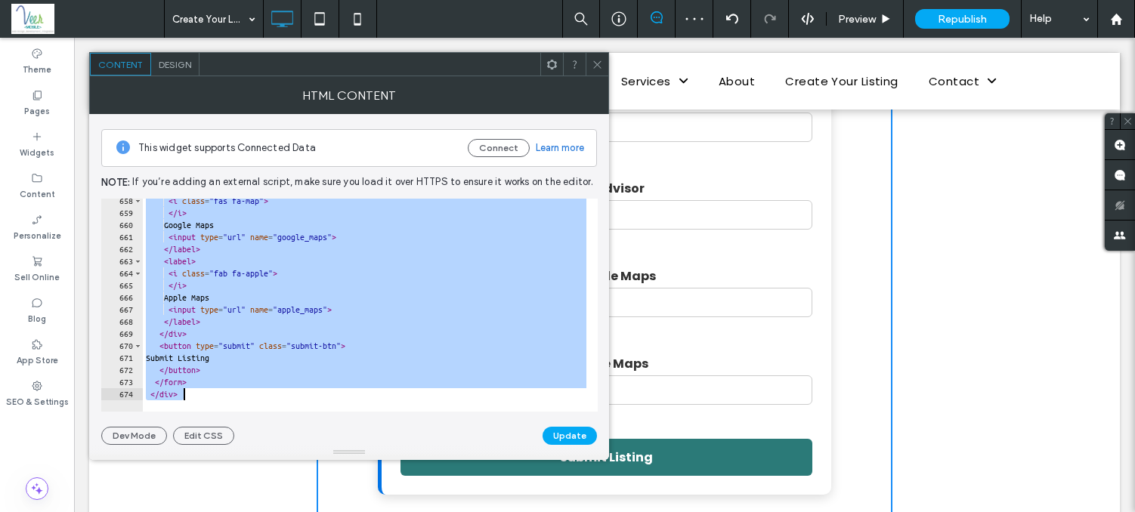
scroll to position [7947, 0]
drag, startPoint x: 141, startPoint y: 201, endPoint x: 499, endPoint y: 651, distance: 574.8
click at [499, 512] on html ".wqwq-1{fill:#231f20;} .cls-1q, .cls-2q { fill-rule: evenodd; } .cls-2q { fill:…" at bounding box center [567, 256] width 1135 height 512
type textarea "******* *******"
paste textarea "Cursor at row 674"
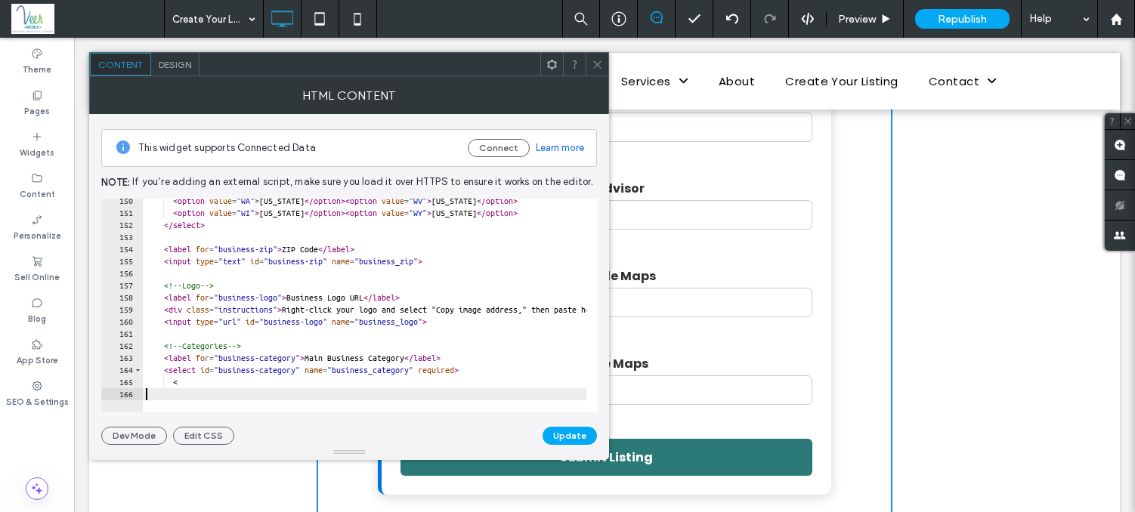
scroll to position [1805, 0]
click at [592, 55] on span at bounding box center [597, 64] width 11 height 23
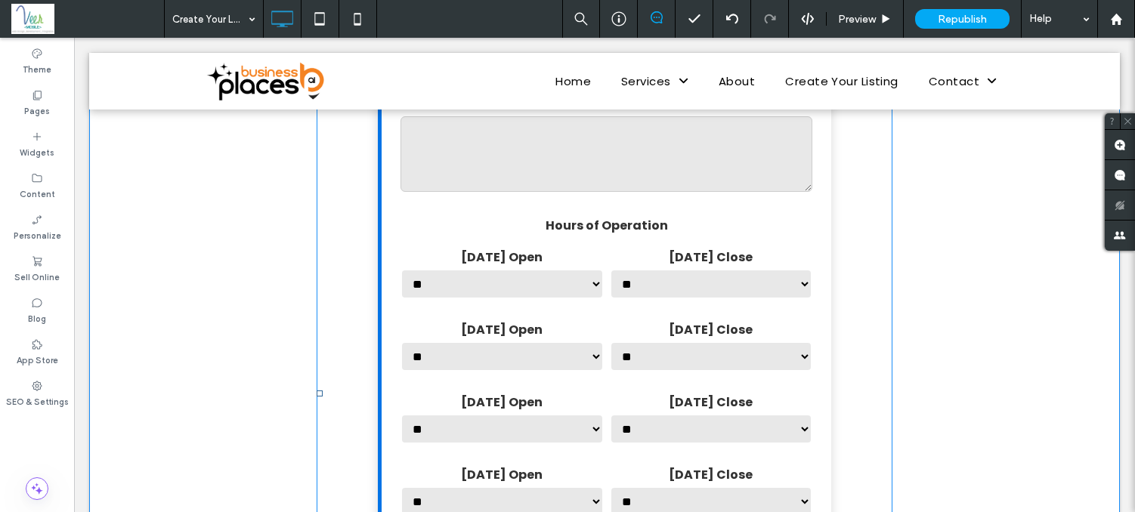
scroll to position [1155, 0]
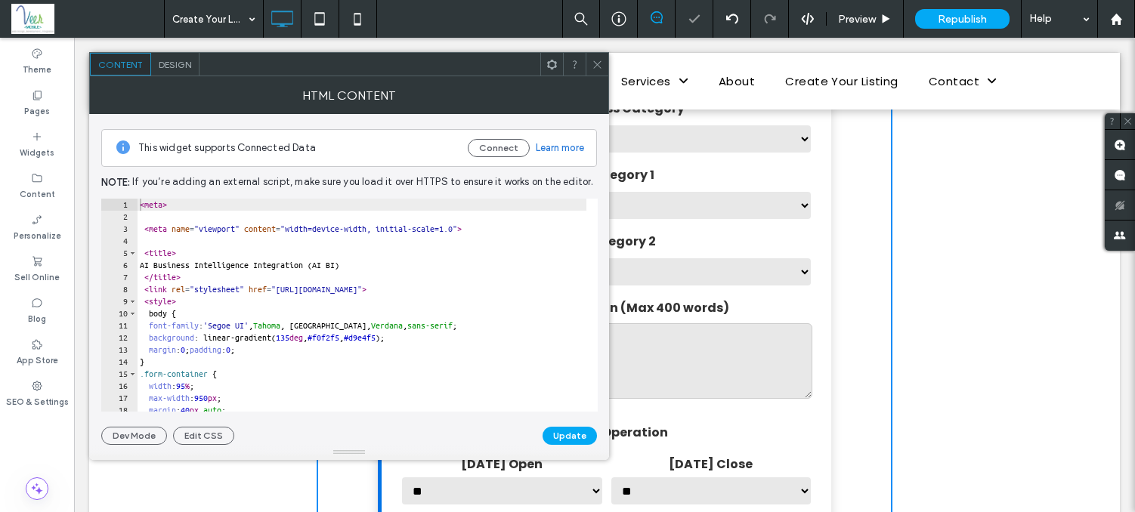
click at [596, 63] on use at bounding box center [597, 64] width 8 height 8
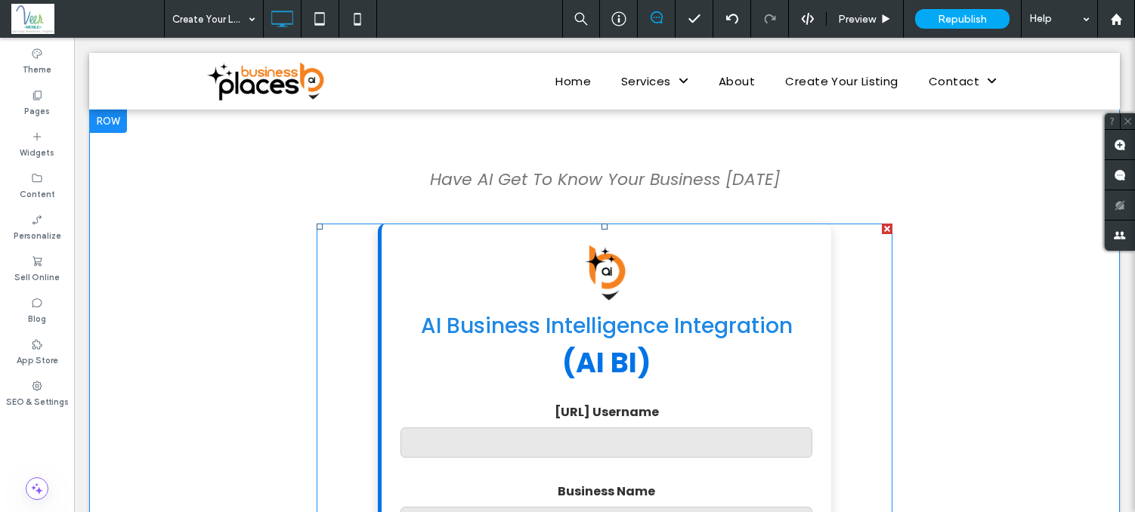
scroll to position [156, 0]
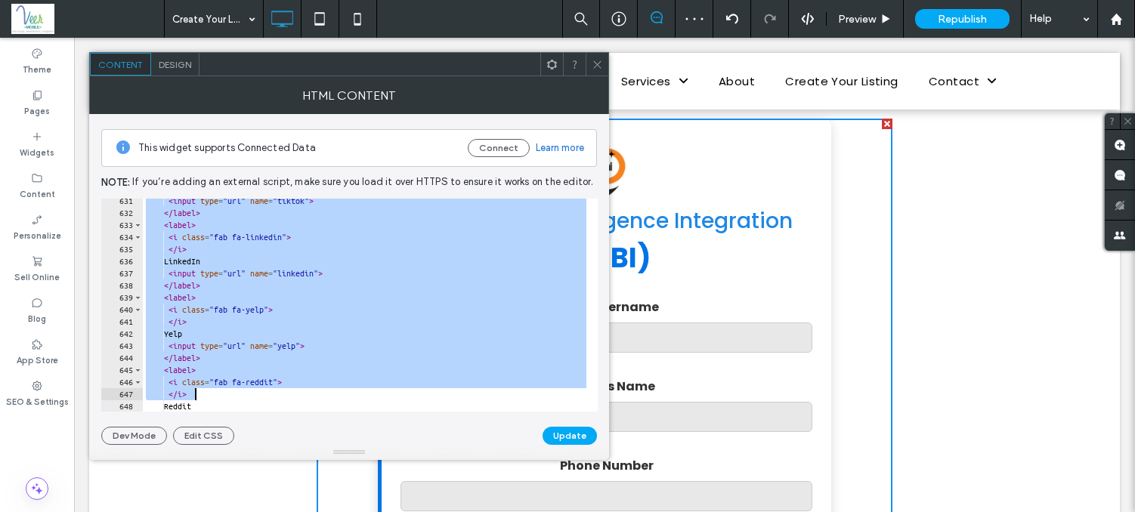
scroll to position [7947, 0]
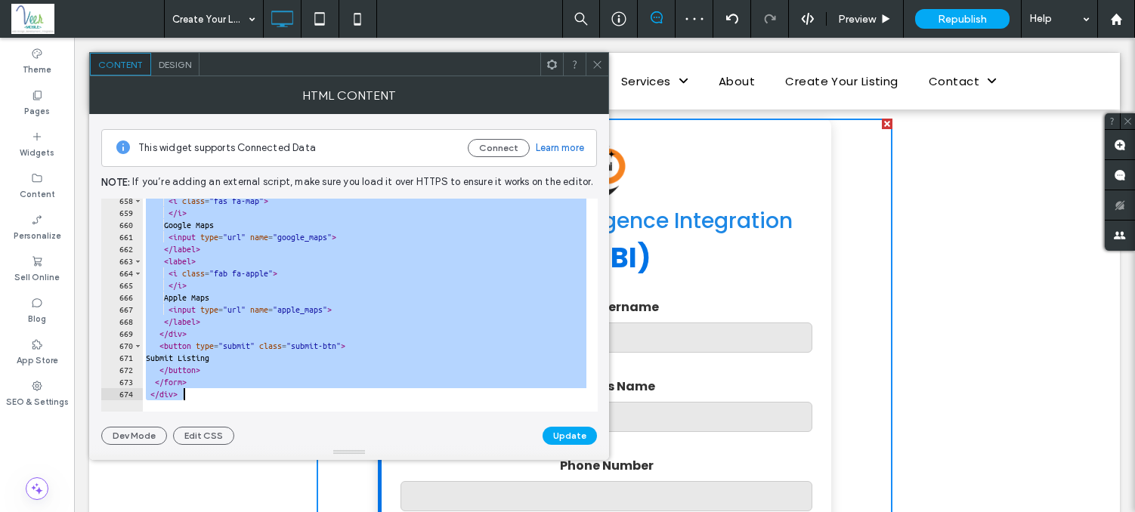
drag, startPoint x: 140, startPoint y: 206, endPoint x: 348, endPoint y: 651, distance: 491.2
click at [348, 512] on html ".wqwq-1{fill:#231f20;} .cls-1q, .cls-2q { fill-rule: evenodd; } .cls-2q { fill:…" at bounding box center [567, 256] width 1135 height 512
paste textarea "Cursor at row 674"
type textarea "********"
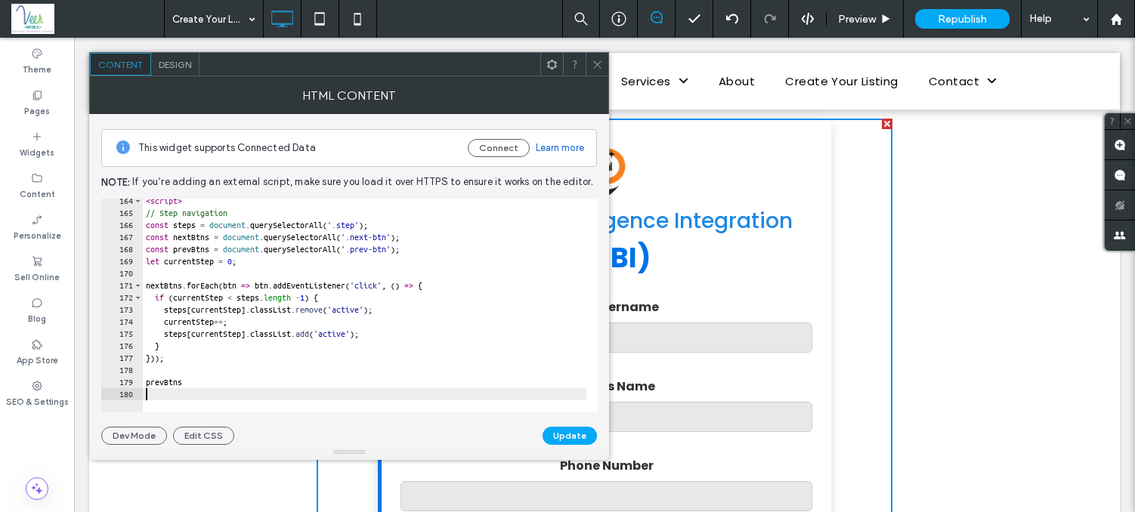
scroll to position [1974, 0]
paste textarea "Cursor at row 229"
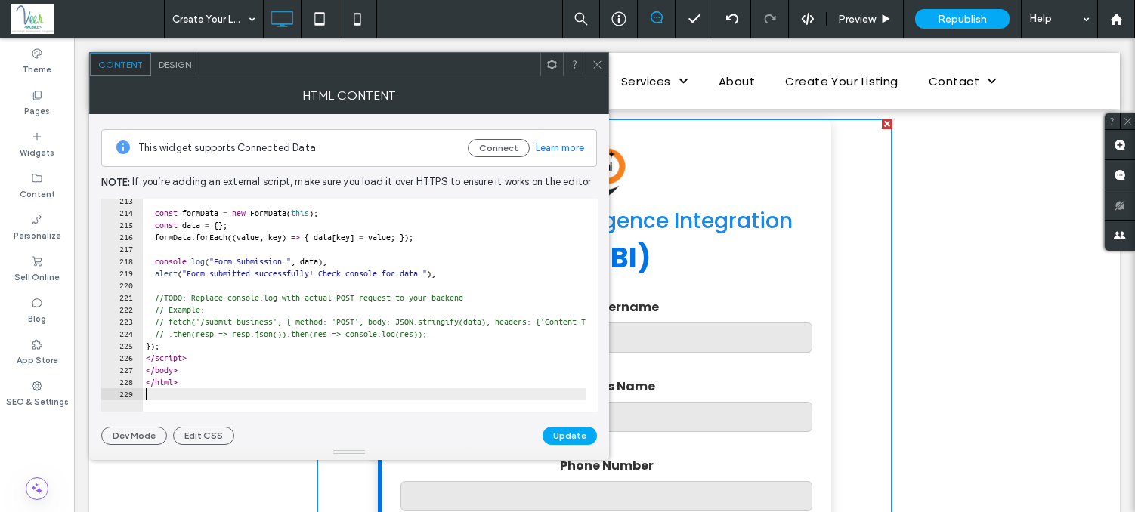
scroll to position [2579, 0]
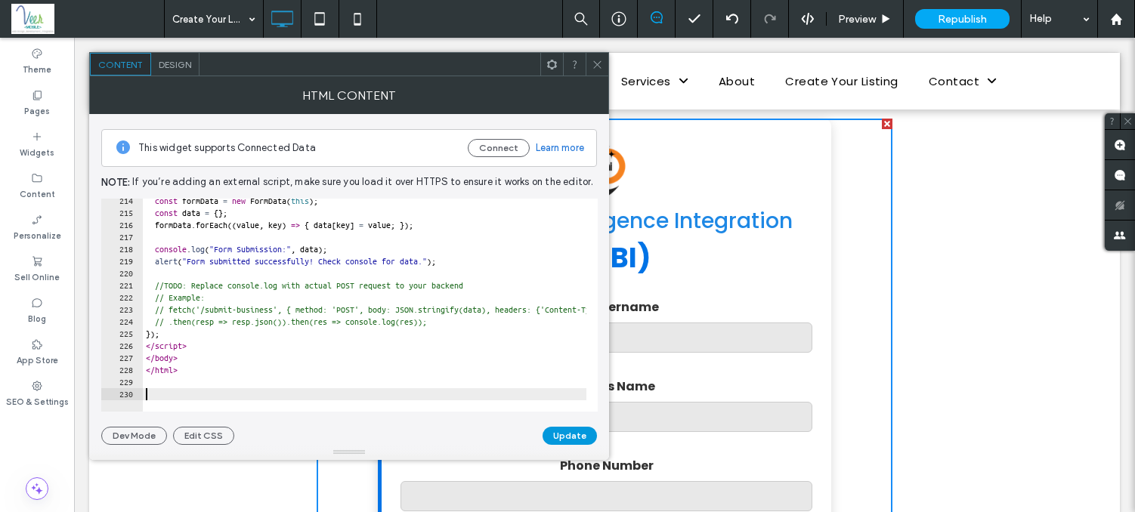
click at [558, 434] on button "Update" at bounding box center [570, 436] width 54 height 18
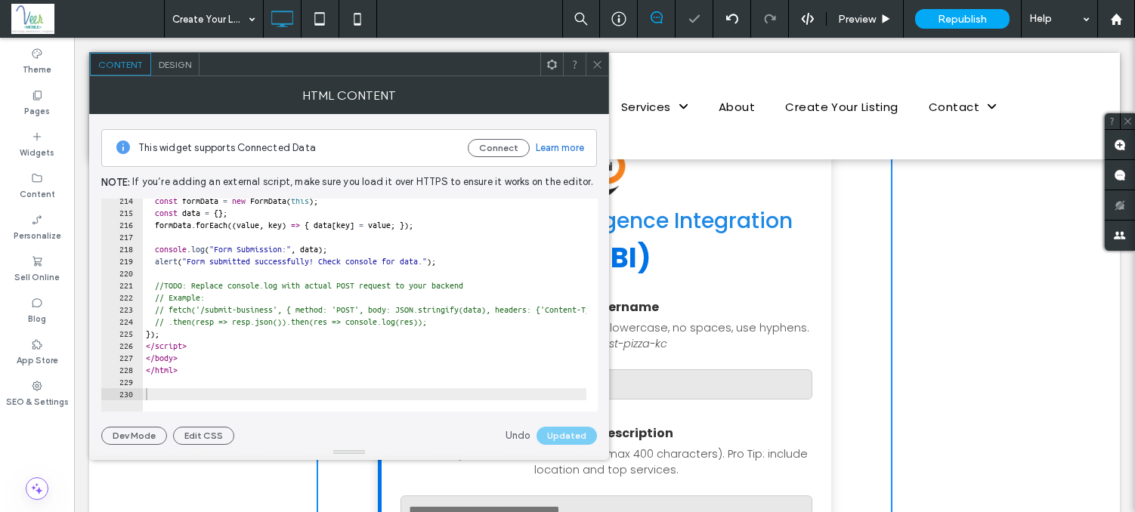
click at [598, 60] on icon at bounding box center [597, 64] width 11 height 11
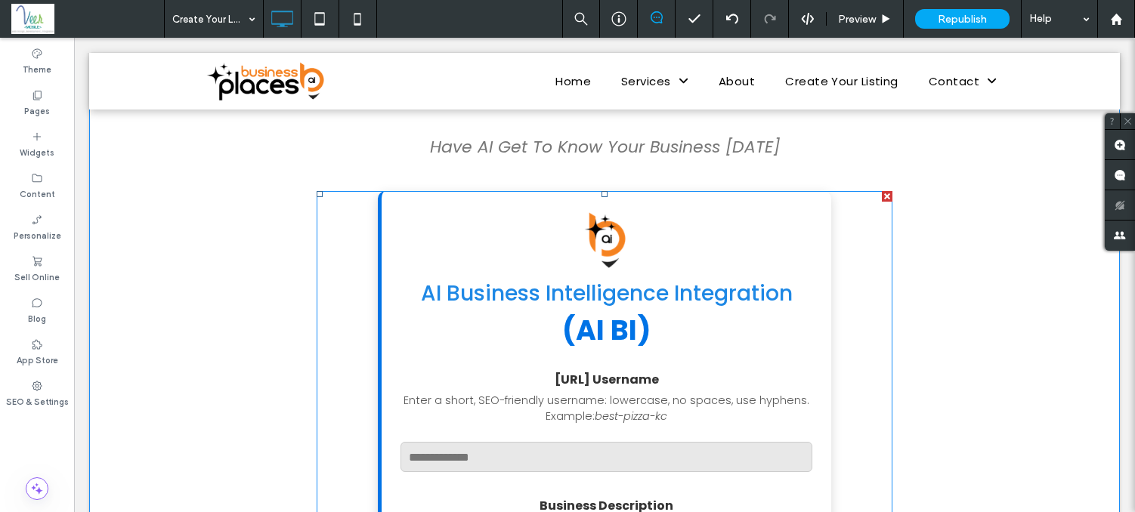
scroll to position [11, 0]
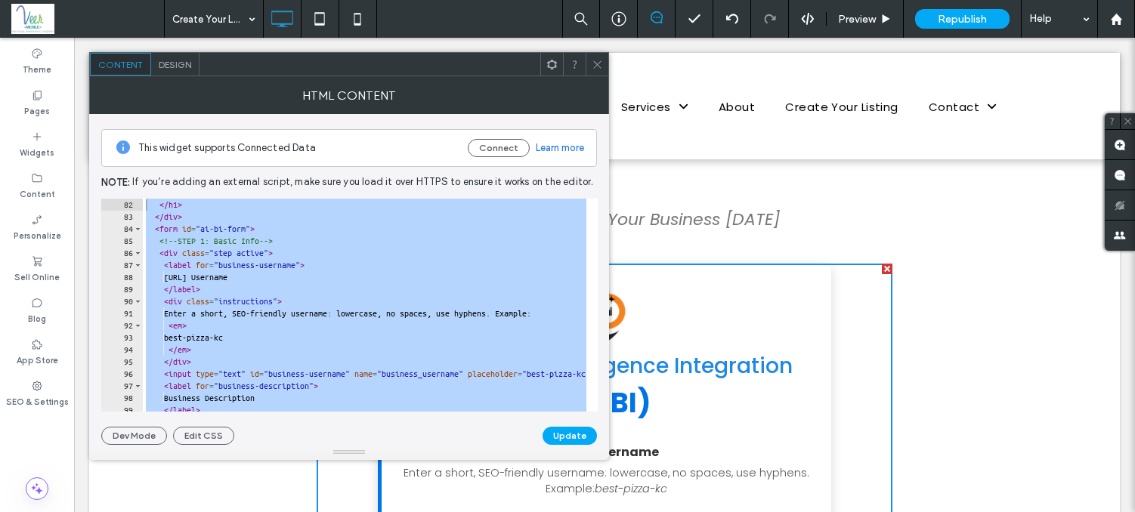
scroll to position [0, 0]
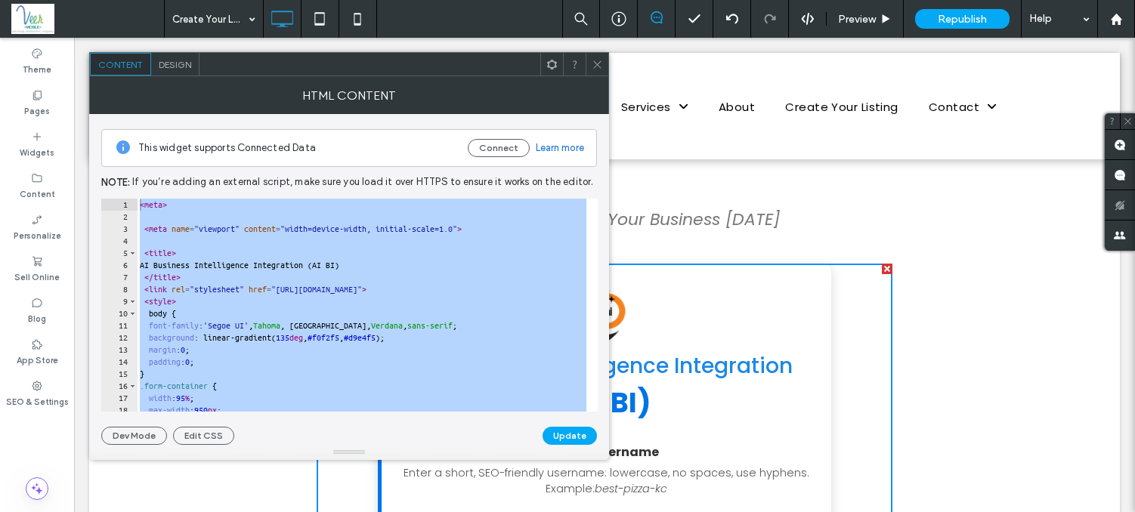
drag, startPoint x: 251, startPoint y: 398, endPoint x: 138, endPoint y: 54, distance: 362.5
click at [138, 54] on div "Content Design HTML Content This widget supports Connected Data Connect Learn m…" at bounding box center [349, 256] width 520 height 408
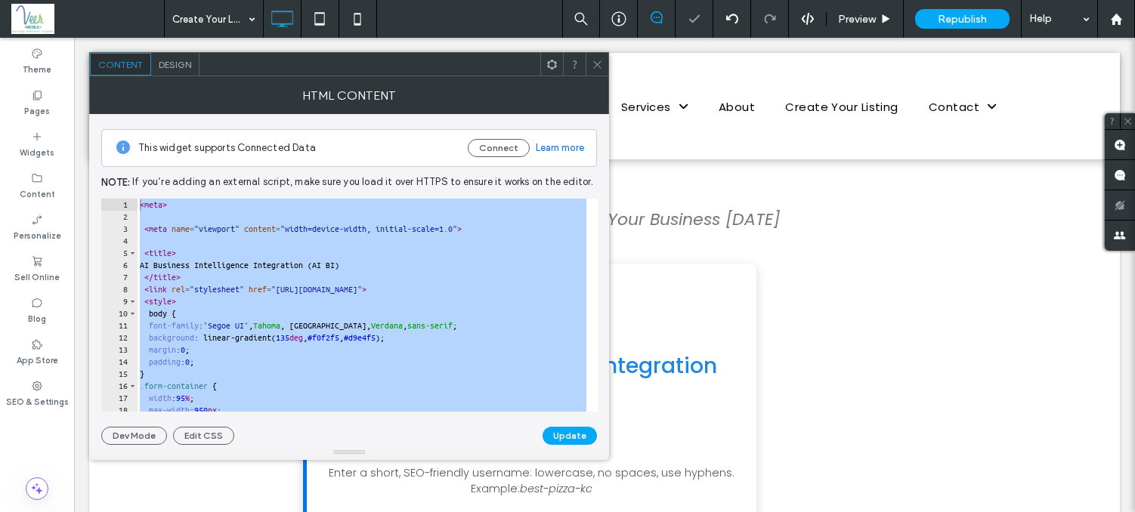
click at [223, 264] on div "< meta > < meta name = "viewport" content = "width=device-width, initial-scale=…" at bounding box center [866, 312] width 1459 height 226
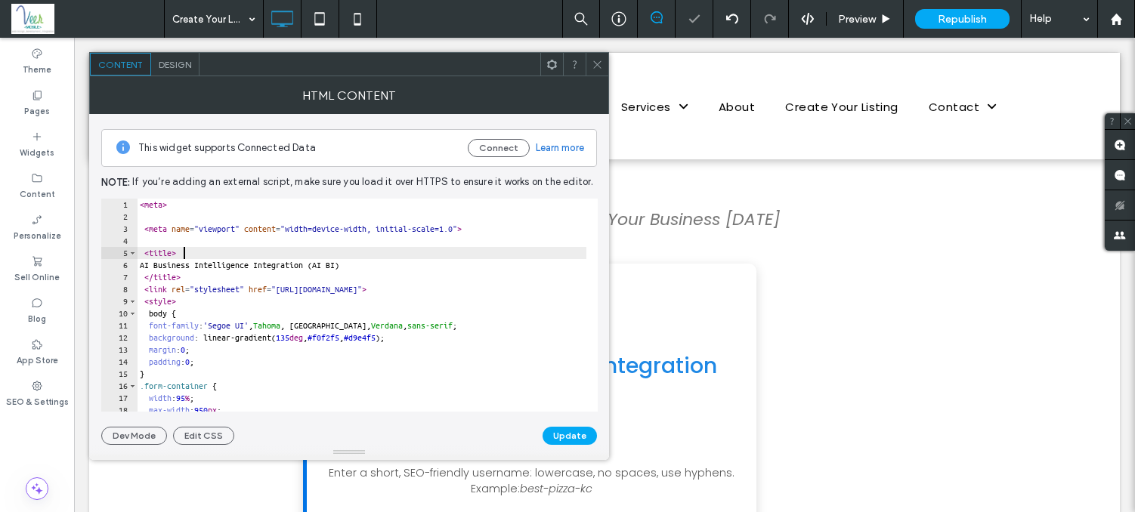
click at [222, 252] on div "< meta > < meta name = "viewport" content = "width=device-width, initial-scale=…" at bounding box center [866, 312] width 1459 height 226
click at [221, 252] on div "< meta > < meta name = "viewport" content = "width=device-width, initial-scale=…" at bounding box center [866, 312] width 1459 height 226
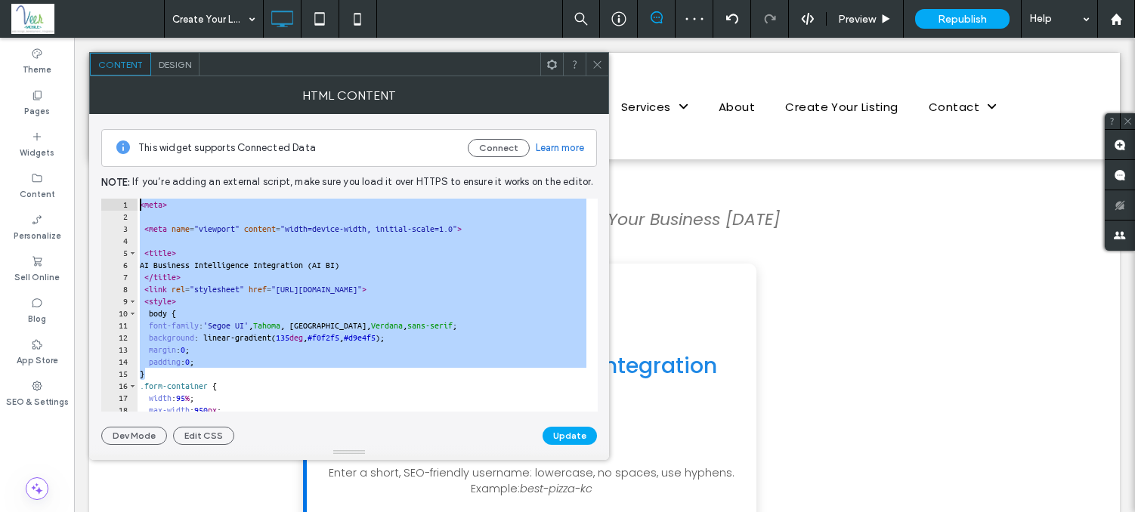
drag, startPoint x: 300, startPoint y: 363, endPoint x: 104, endPoint y: -29, distance: 439.0
click at [104, 0] on html ".wqwq-1{fill:#231f20;} .cls-1q, .cls-2q { fill-rule: evenodd; } .cls-2q { fill:…" at bounding box center [567, 256] width 1135 height 512
type textarea "******"
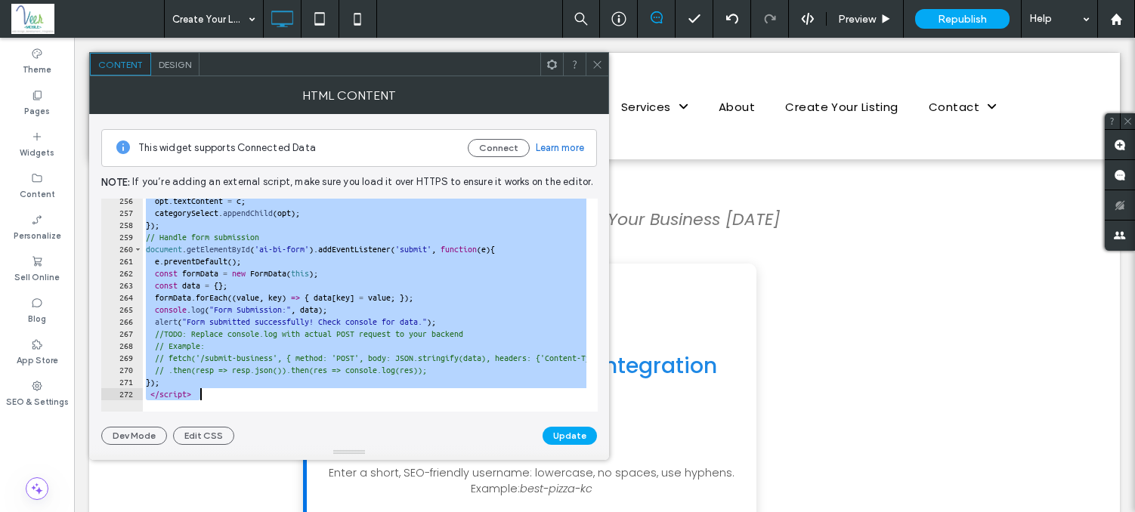
scroll to position [3087, 0]
drag, startPoint x: 142, startPoint y: 199, endPoint x: 580, endPoint y: 651, distance: 628.9
click at [580, 512] on html ".wqwq-1{fill:#231f20;} .cls-1q, .cls-2q { fill-rule: evenodd; } .cls-2q { fill:…" at bounding box center [567, 256] width 1135 height 512
type textarea "**********"
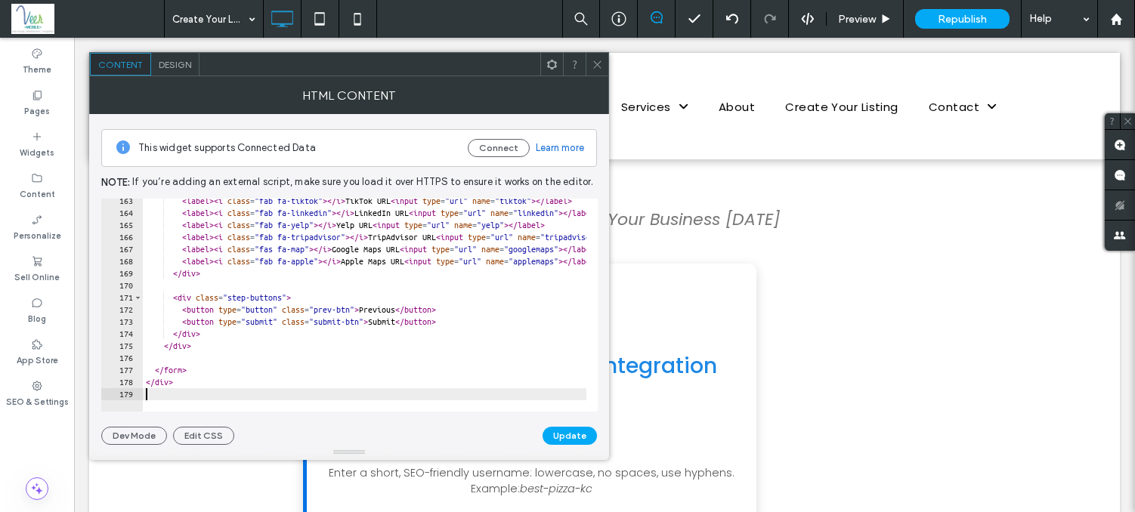
scroll to position [2772, 0]
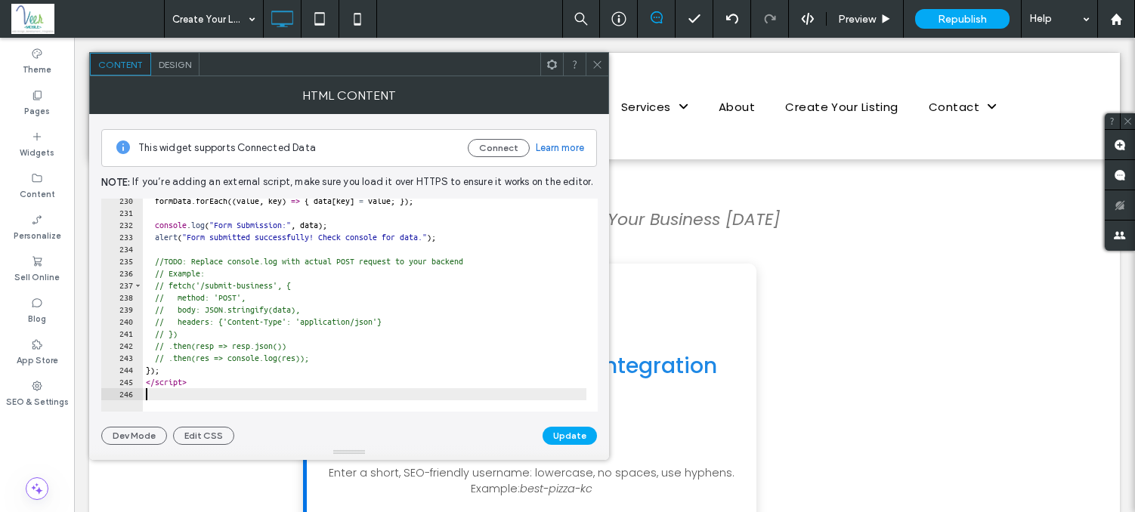
click at [565, 420] on div "This widget supports Connected Data Connect Learn more Note: If you’re adding a…" at bounding box center [349, 279] width 496 height 331
click at [582, 432] on button "Update" at bounding box center [570, 436] width 54 height 18
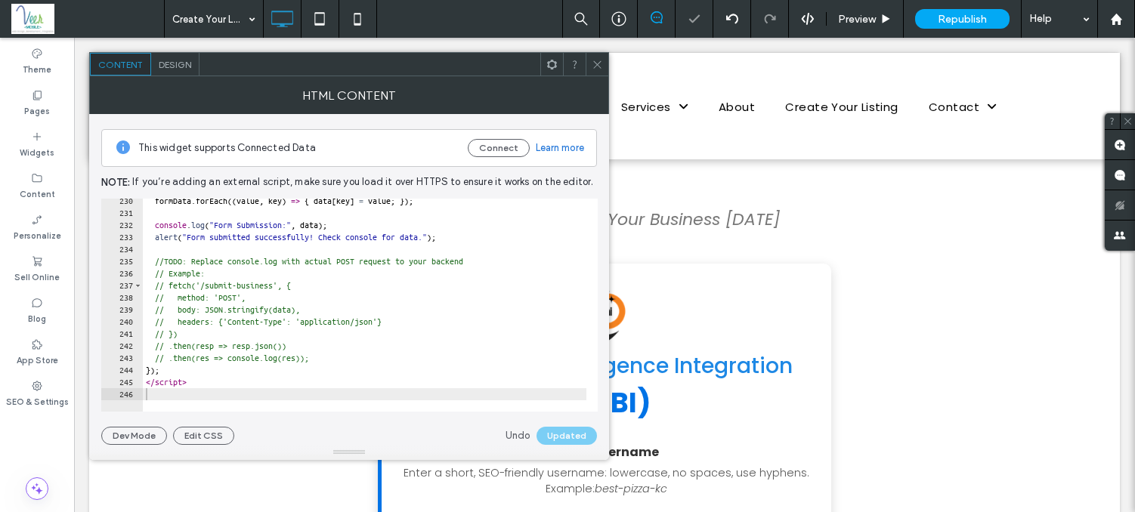
click at [597, 55] on span at bounding box center [597, 64] width 11 height 23
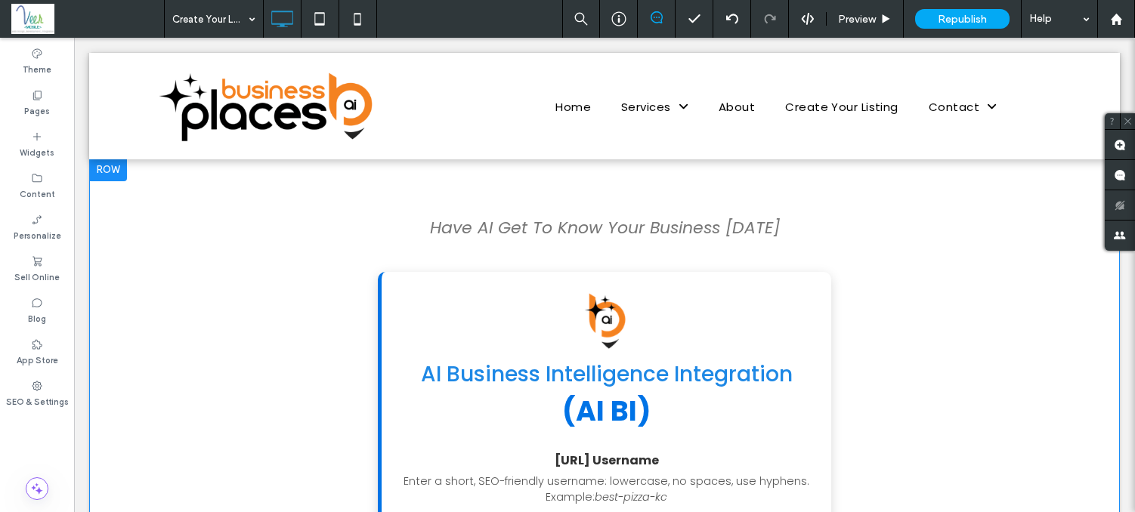
scroll to position [3, 0]
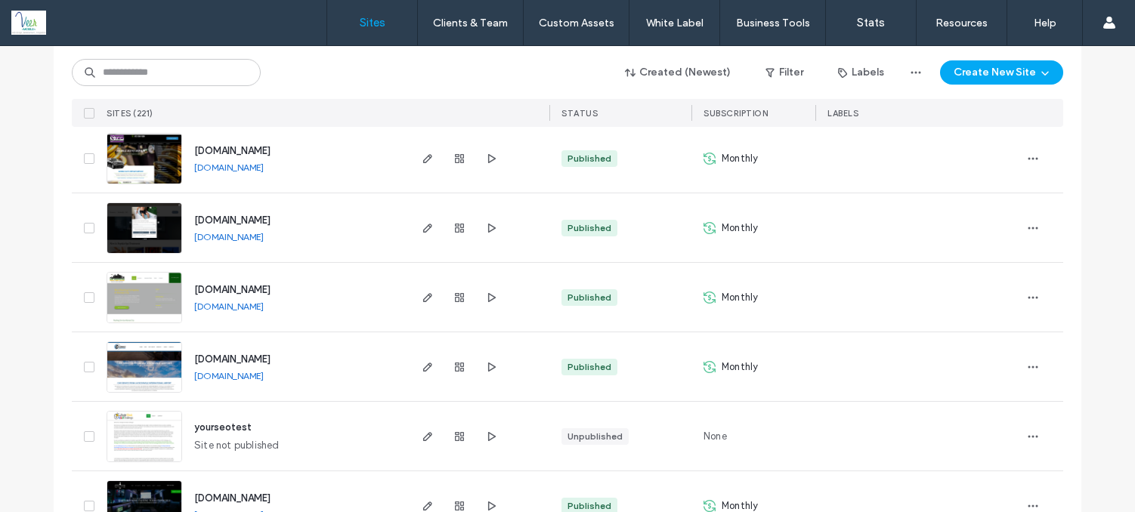
scroll to position [1677, 0]
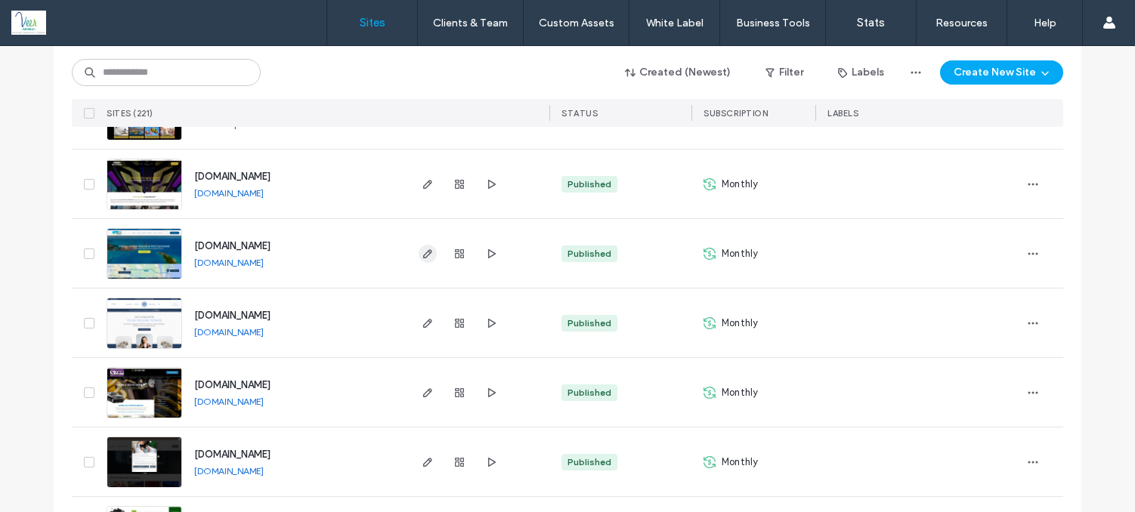
click at [423, 254] on use "button" at bounding box center [427, 253] width 9 height 9
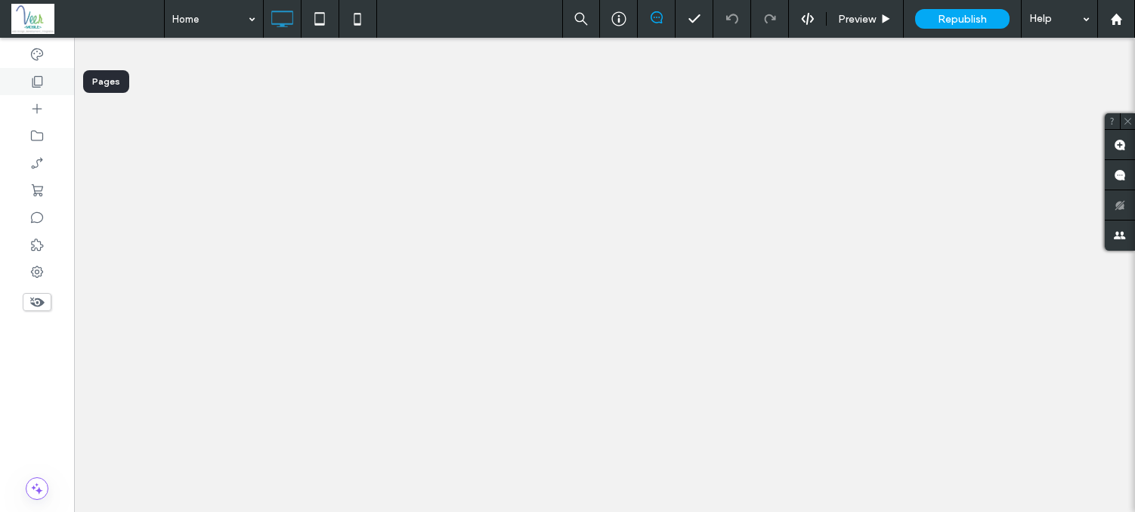
click at [41, 82] on icon at bounding box center [36, 81] width 15 height 15
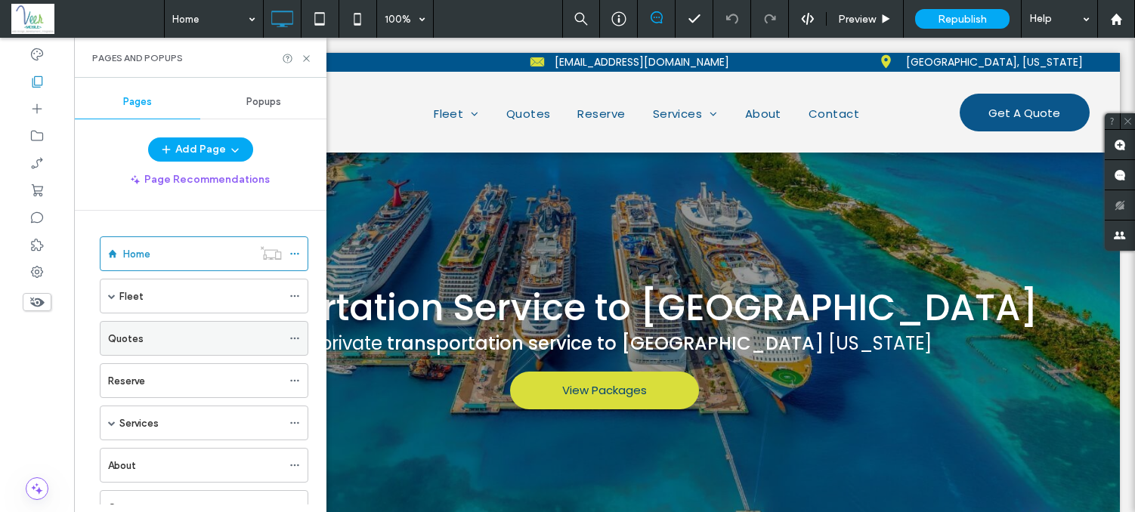
click at [184, 348] on div "Quotes" at bounding box center [195, 338] width 174 height 33
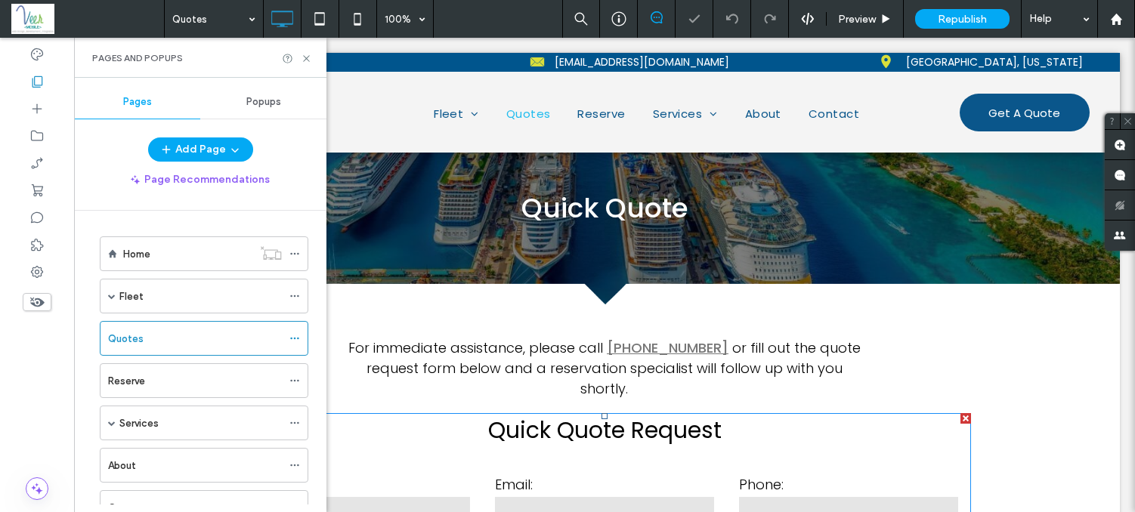
click at [506, 475] on label "Email:" at bounding box center [604, 485] width 218 height 20
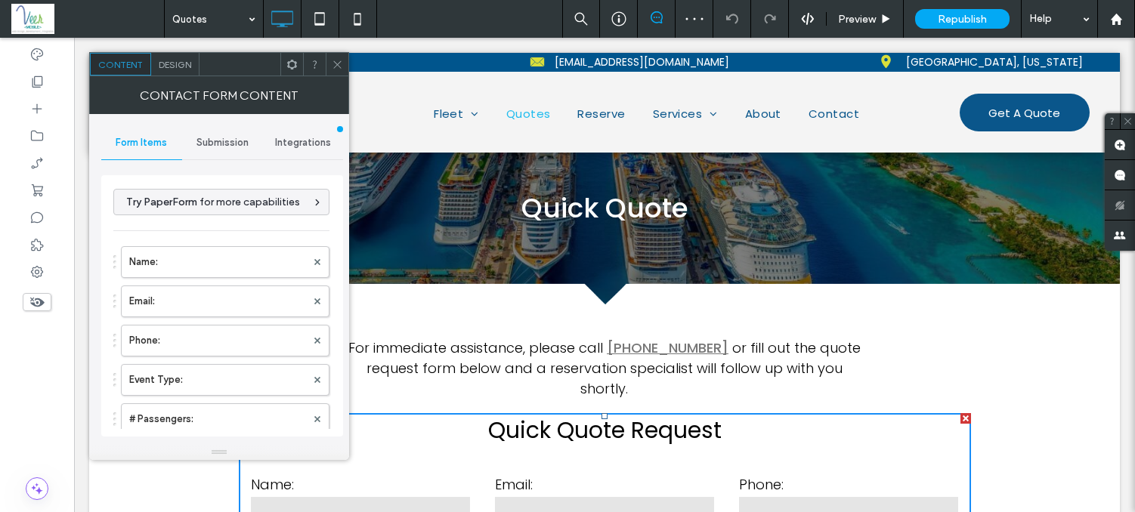
click at [235, 144] on span "Submission" at bounding box center [222, 143] width 52 height 12
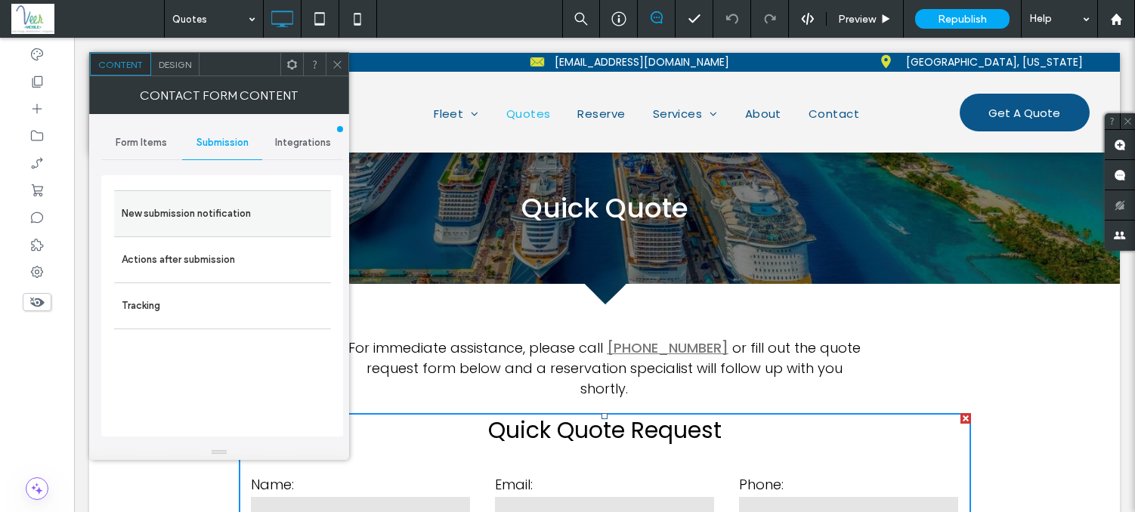
click at [224, 215] on label "New submission notification" at bounding box center [223, 214] width 202 height 30
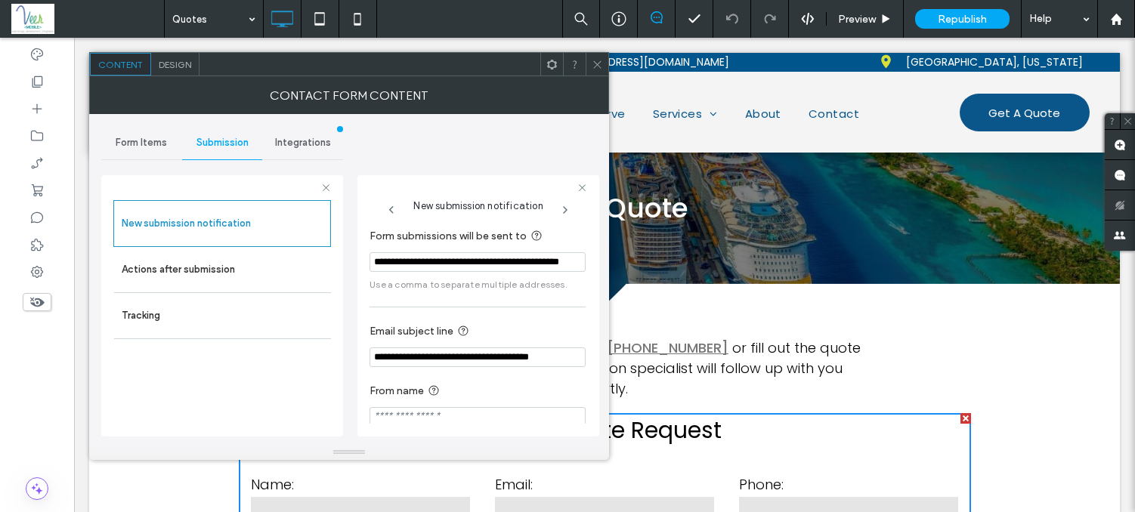
click at [603, 76] on div "Contact Form Content" at bounding box center [349, 95] width 520 height 38
click at [533, 268] on input "**********" at bounding box center [477, 262] width 216 height 20
click at [531, 258] on input "**********" at bounding box center [477, 262] width 216 height 20
click at [490, 267] on input "**********" at bounding box center [477, 262] width 216 height 20
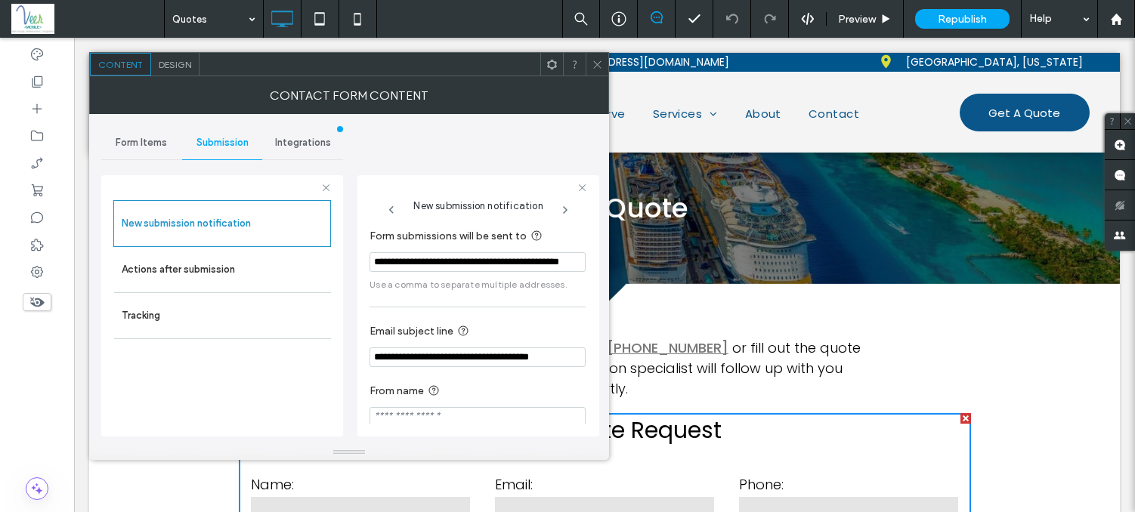
click at [515, 264] on input "**********" at bounding box center [477, 262] width 216 height 20
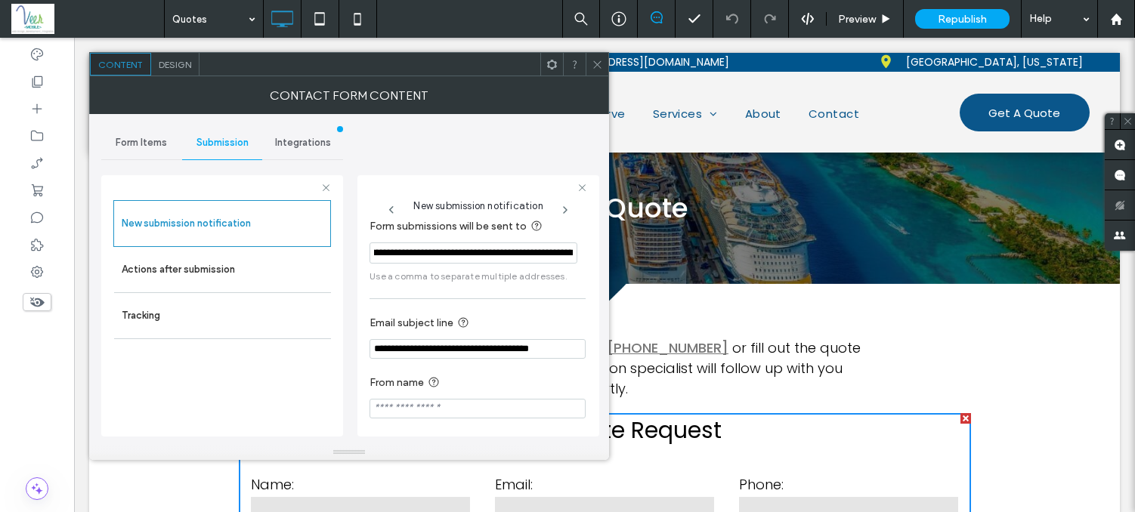
scroll to position [15, 0]
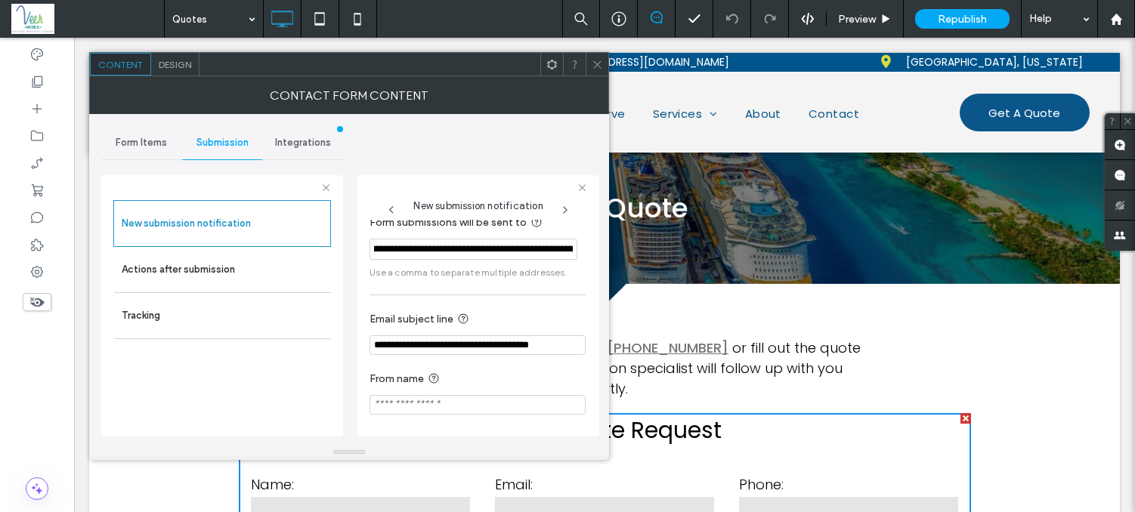
type input "**********"
click at [595, 64] on icon at bounding box center [597, 64] width 11 height 11
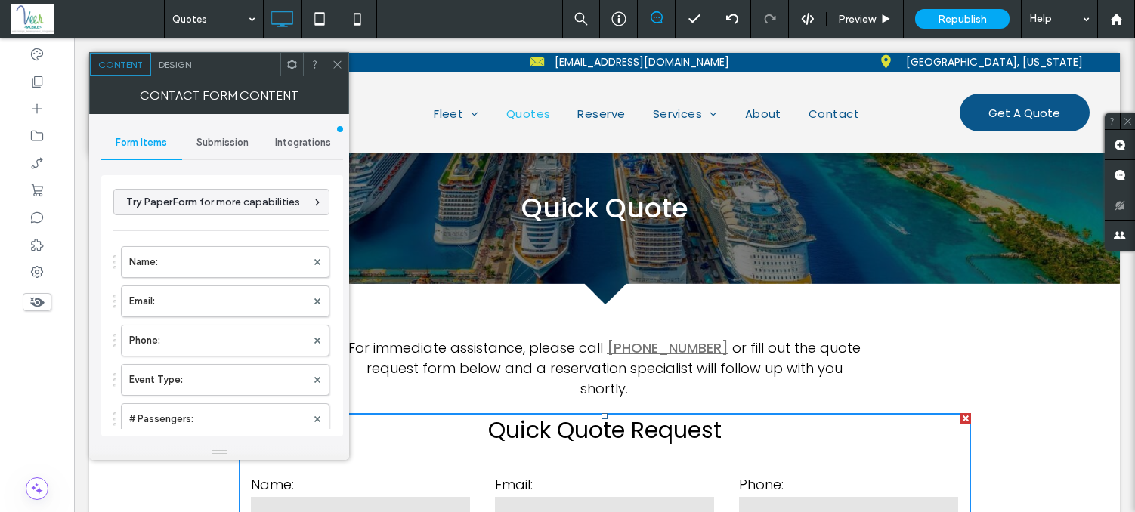
drag, startPoint x: 335, startPoint y: 67, endPoint x: 277, endPoint y: 37, distance: 65.6
click at [335, 67] on icon at bounding box center [337, 64] width 11 height 11
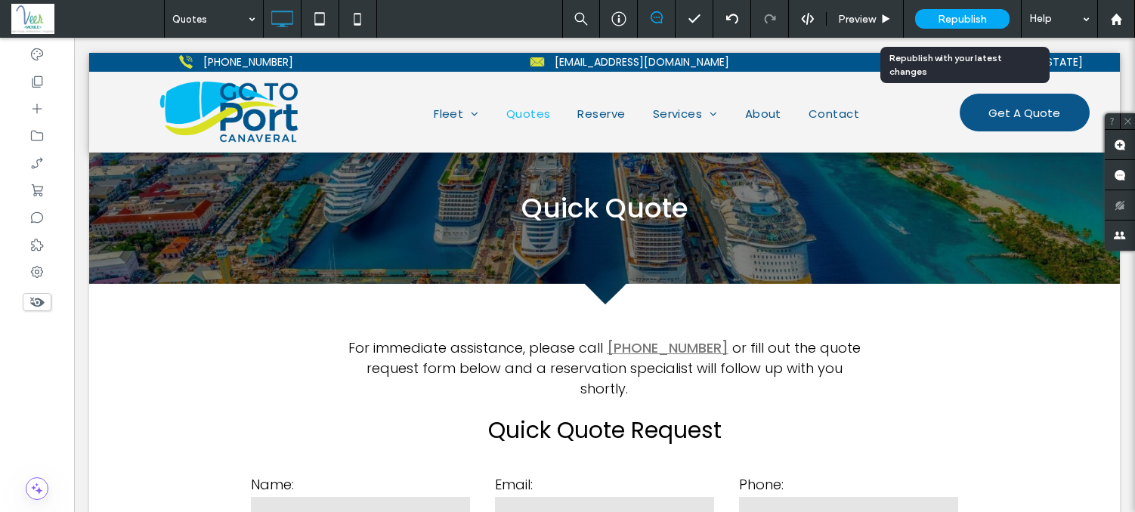
click at [966, 9] on div "Republish" at bounding box center [962, 19] width 94 height 20
